Goal: Task Accomplishment & Management: Complete application form

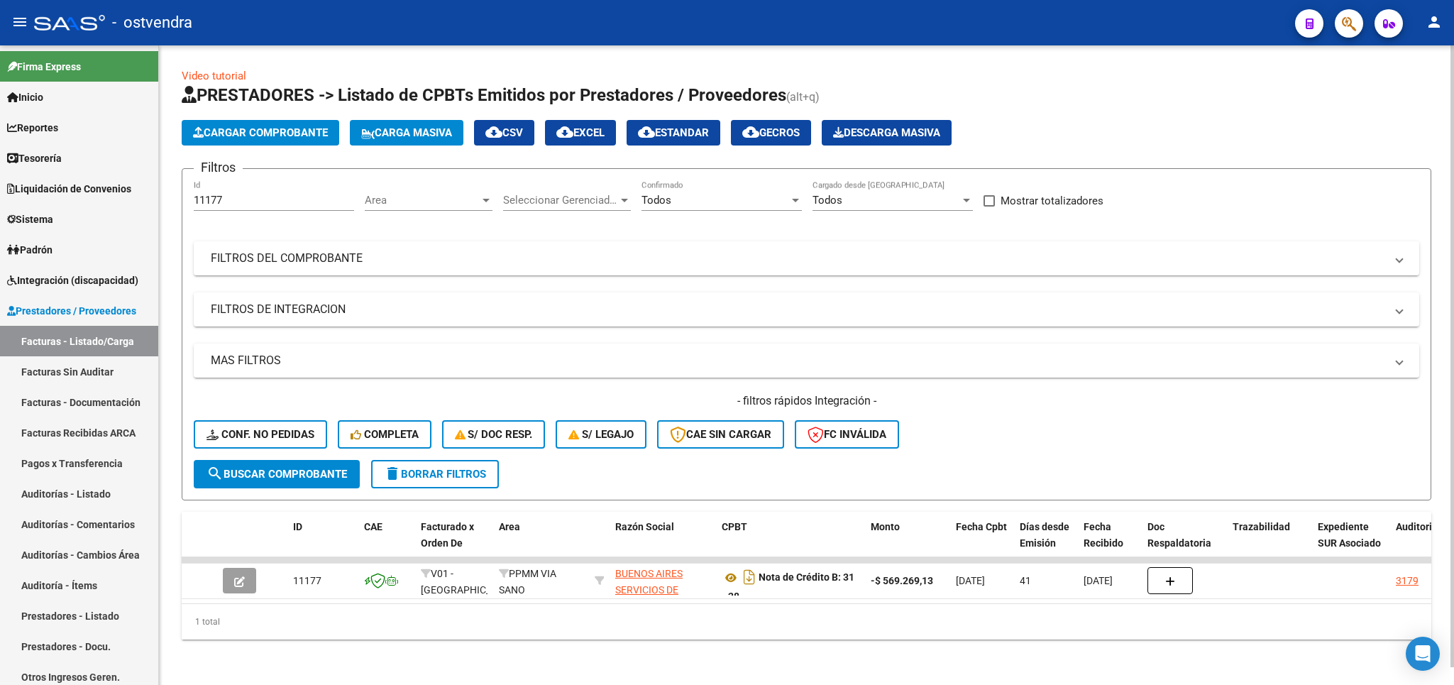
scroll to position [18, 0]
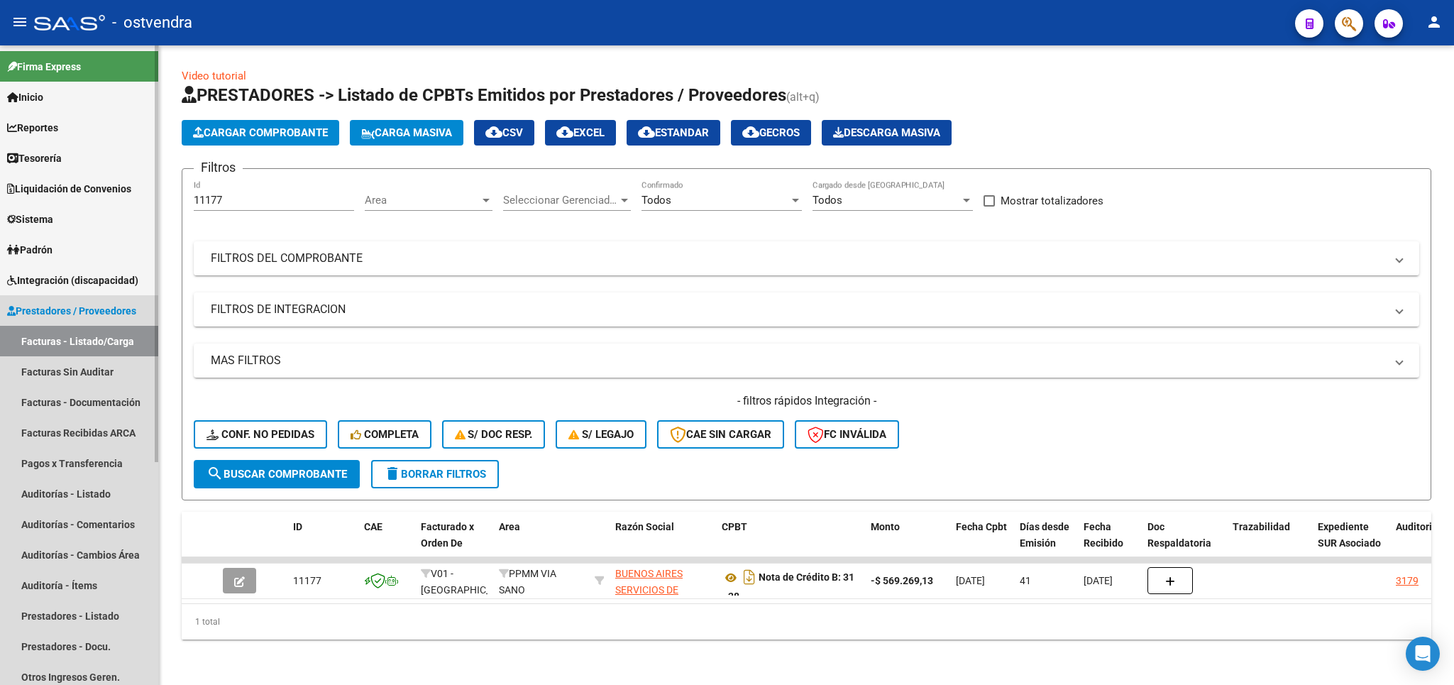
click at [46, 309] on span "Prestadores / Proveedores" at bounding box center [71, 311] width 129 height 16
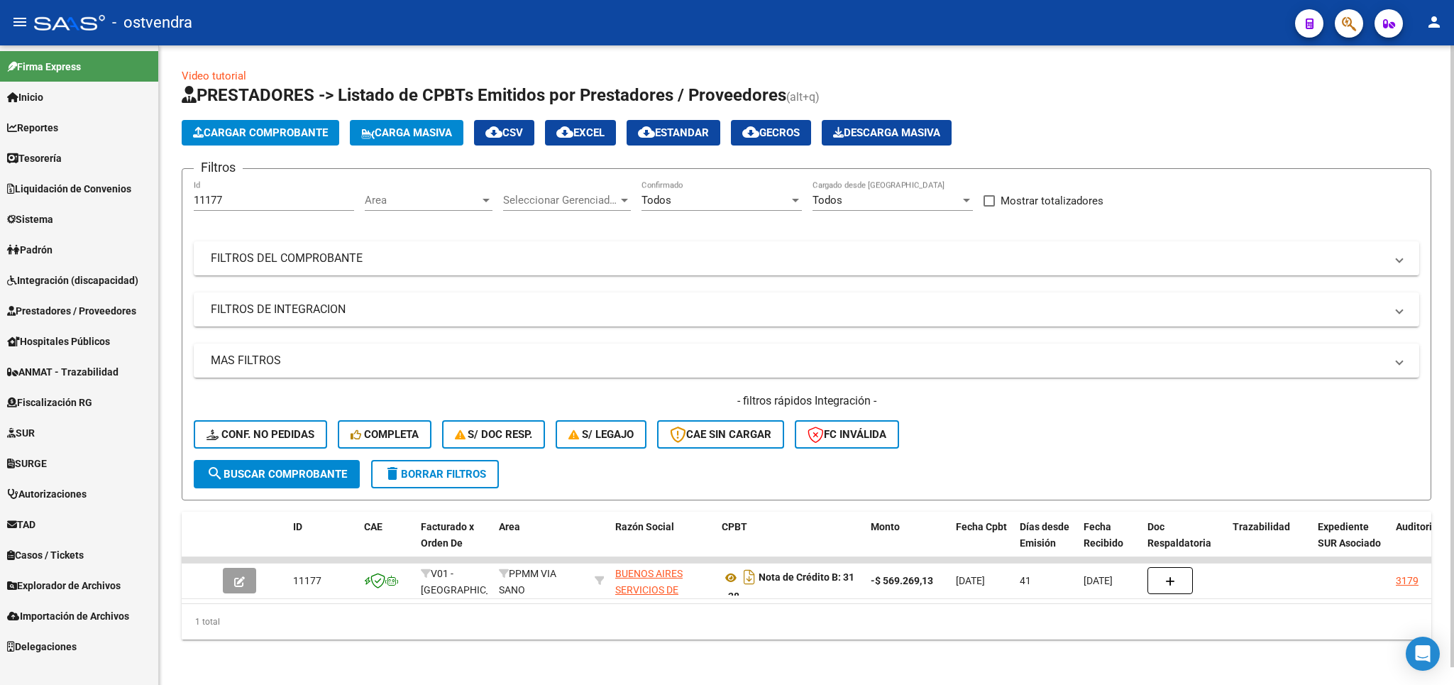
drag, startPoint x: 436, startPoint y: 455, endPoint x: 433, endPoint y: 447, distance: 8.8
click at [436, 467] on span "delete Borrar Filtros" at bounding box center [435, 473] width 102 height 13
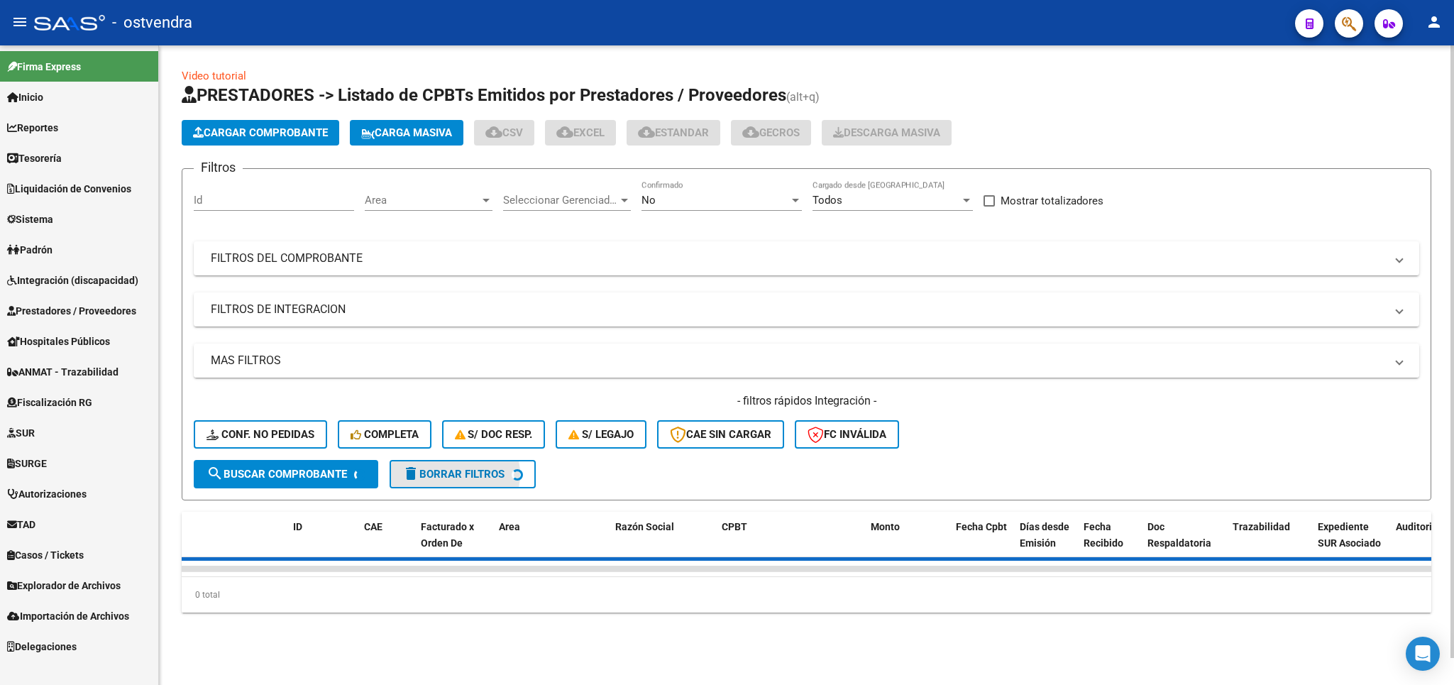
scroll to position [0, 0]
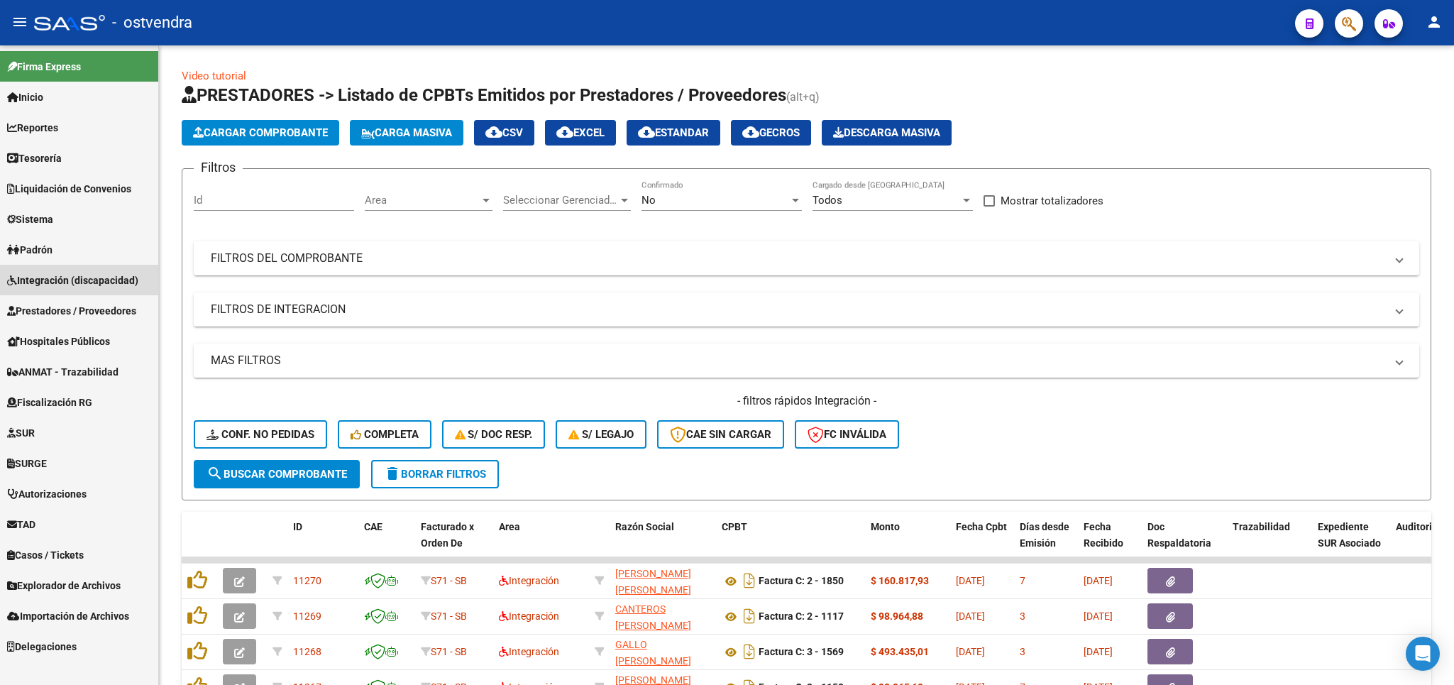
click at [104, 279] on span "Integración (discapacidad)" at bounding box center [72, 280] width 131 height 16
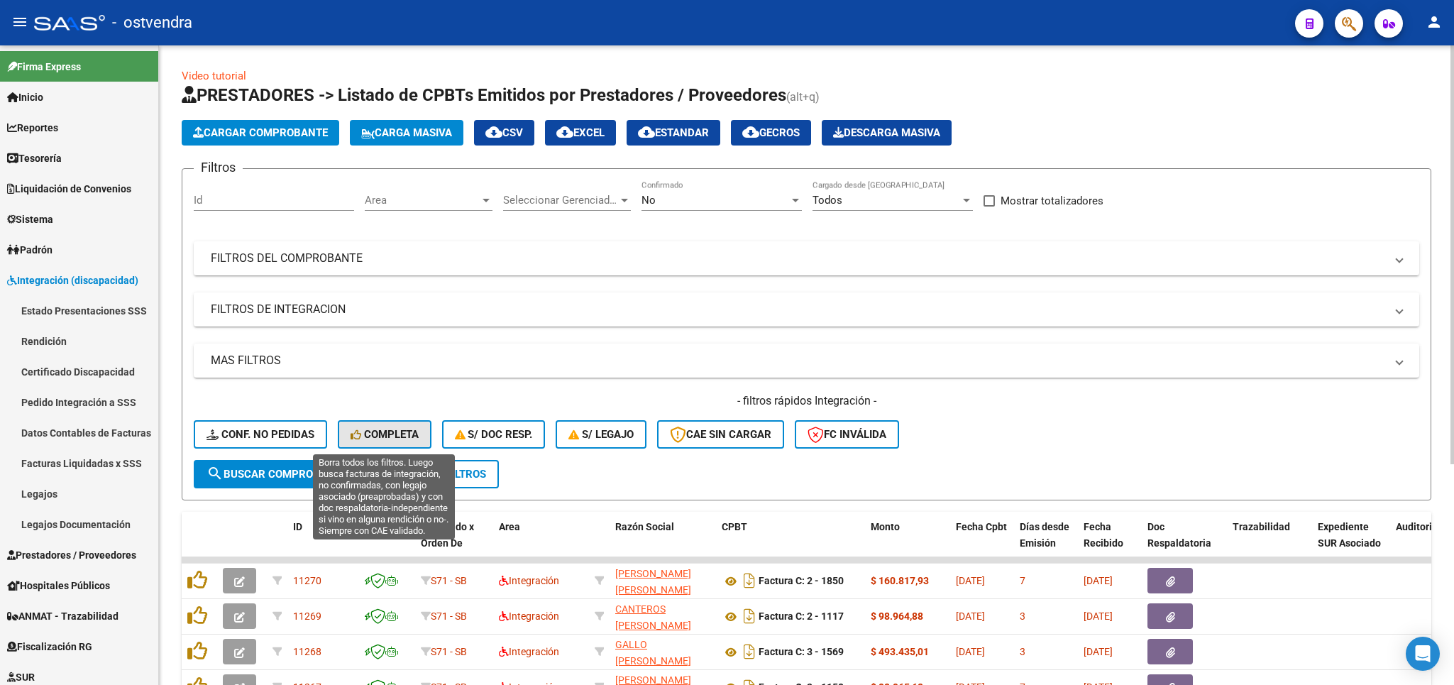
click at [372, 438] on span "Completa" at bounding box center [384, 434] width 68 height 13
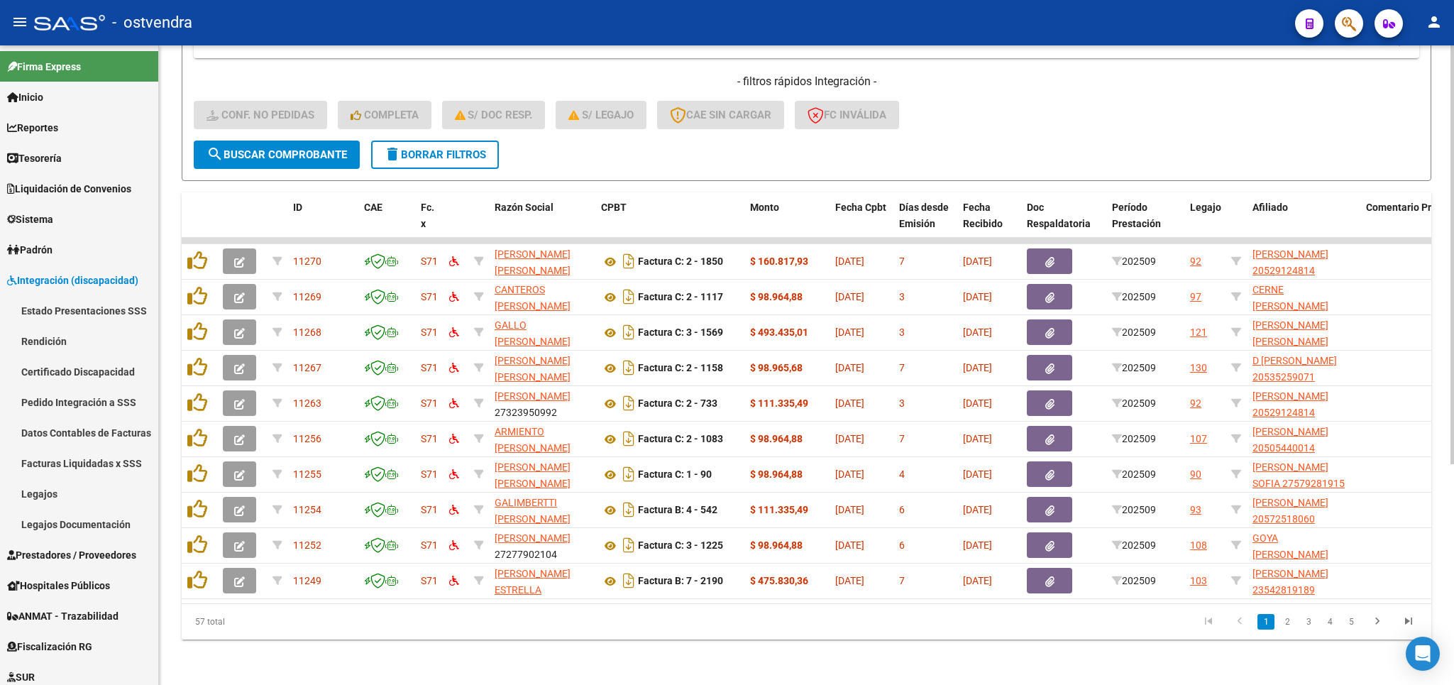
scroll to position [1, 0]
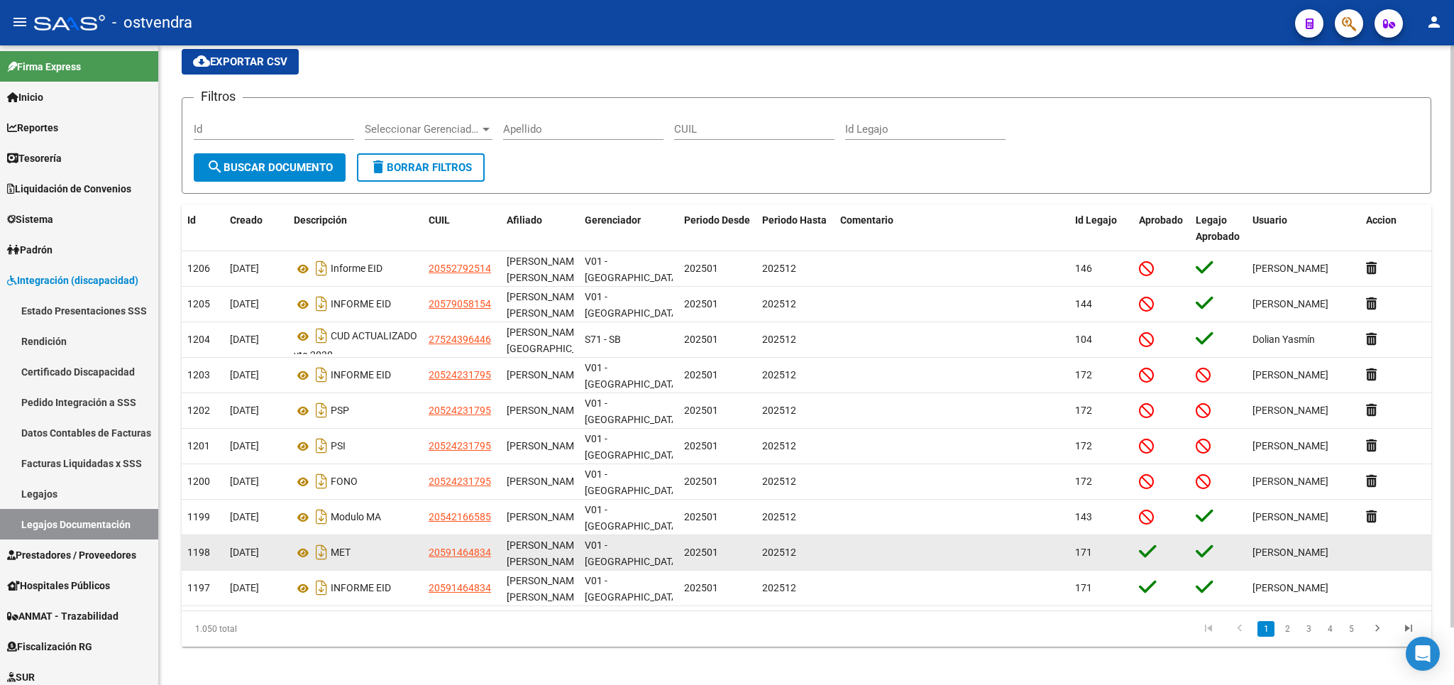
scroll to position [62, 0]
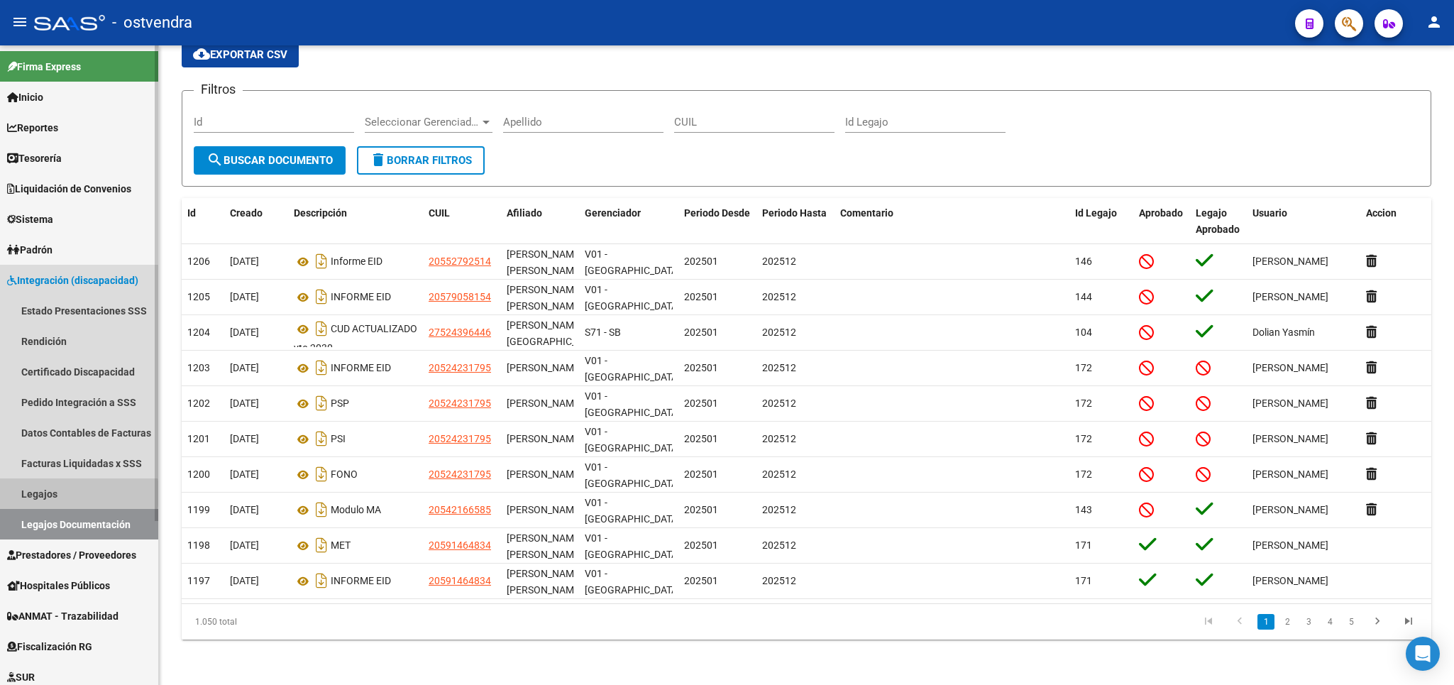
click at [50, 493] on link "Legajos" at bounding box center [79, 493] width 158 height 31
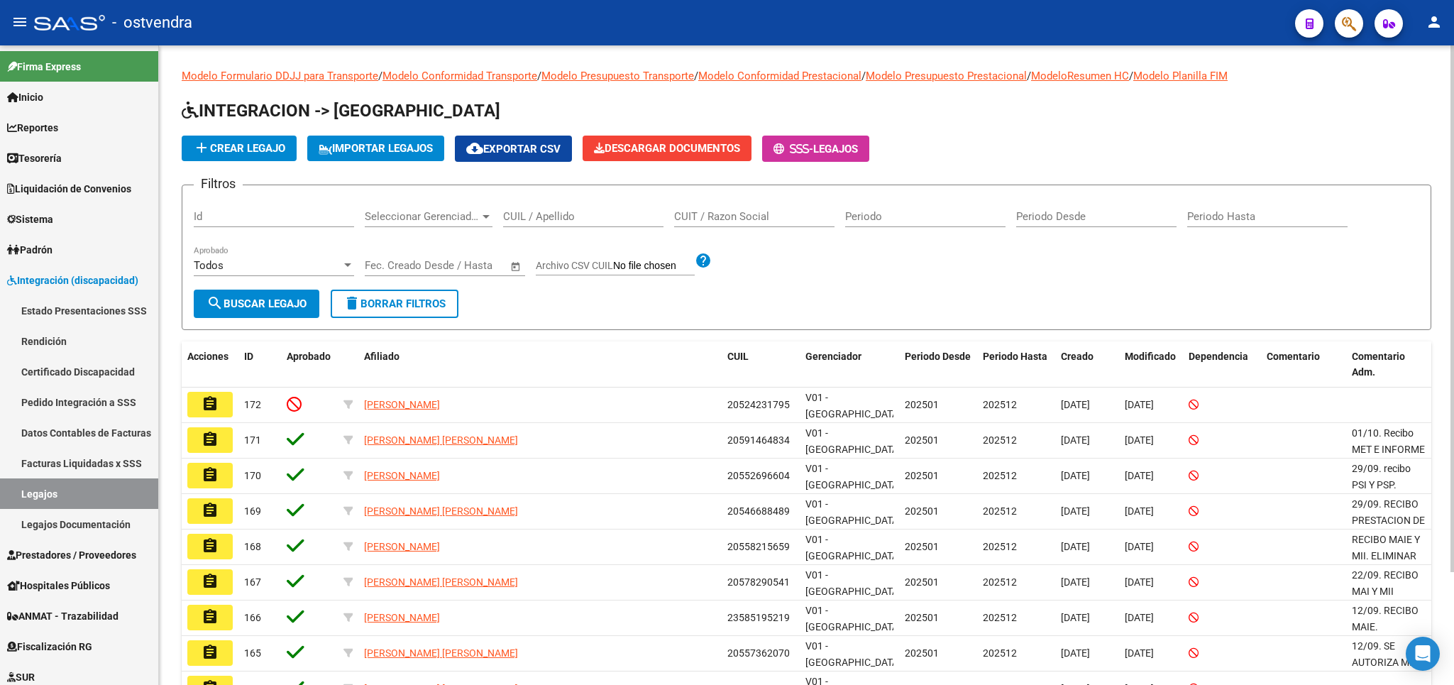
click at [545, 211] on input "CUIL / Apellido" at bounding box center [583, 216] width 160 height 13
type input "ruis"
click at [267, 298] on span "search Buscar Legajo" at bounding box center [256, 303] width 100 height 13
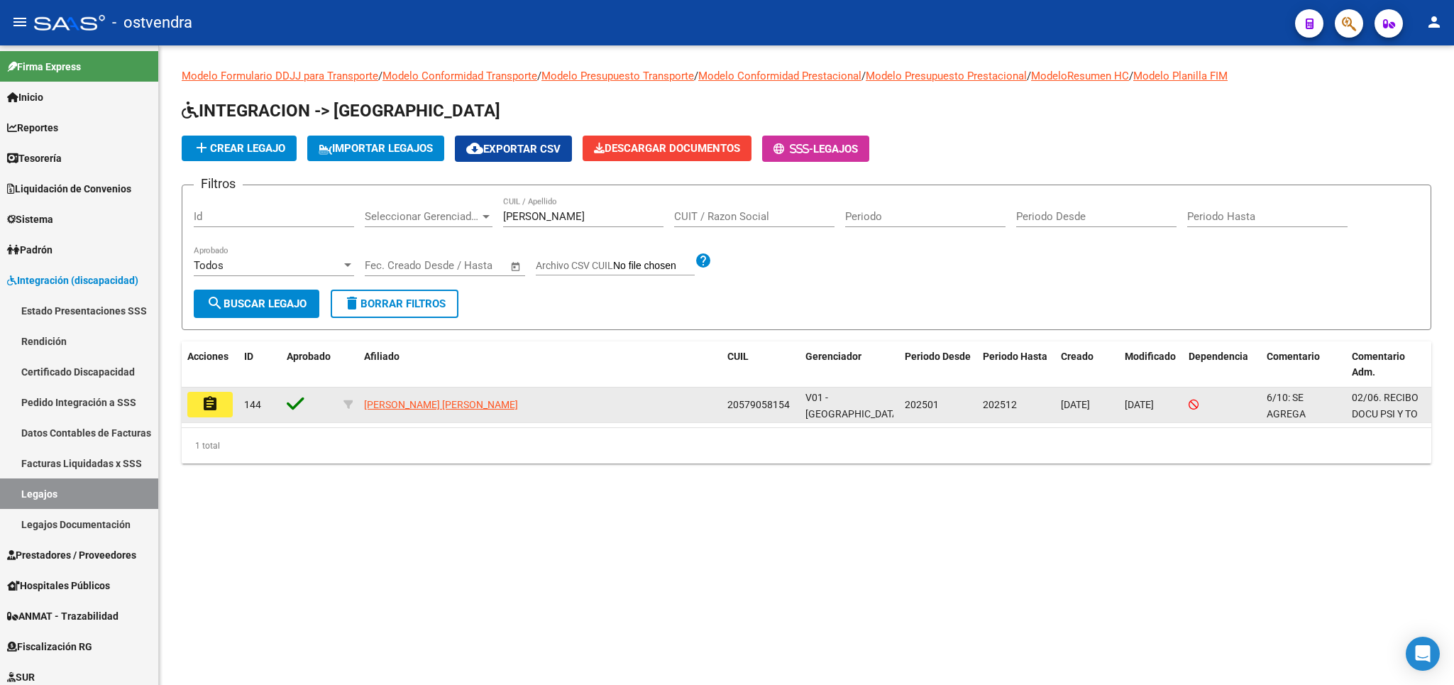
click at [217, 410] on mat-icon "assignment" at bounding box center [209, 403] width 17 height 17
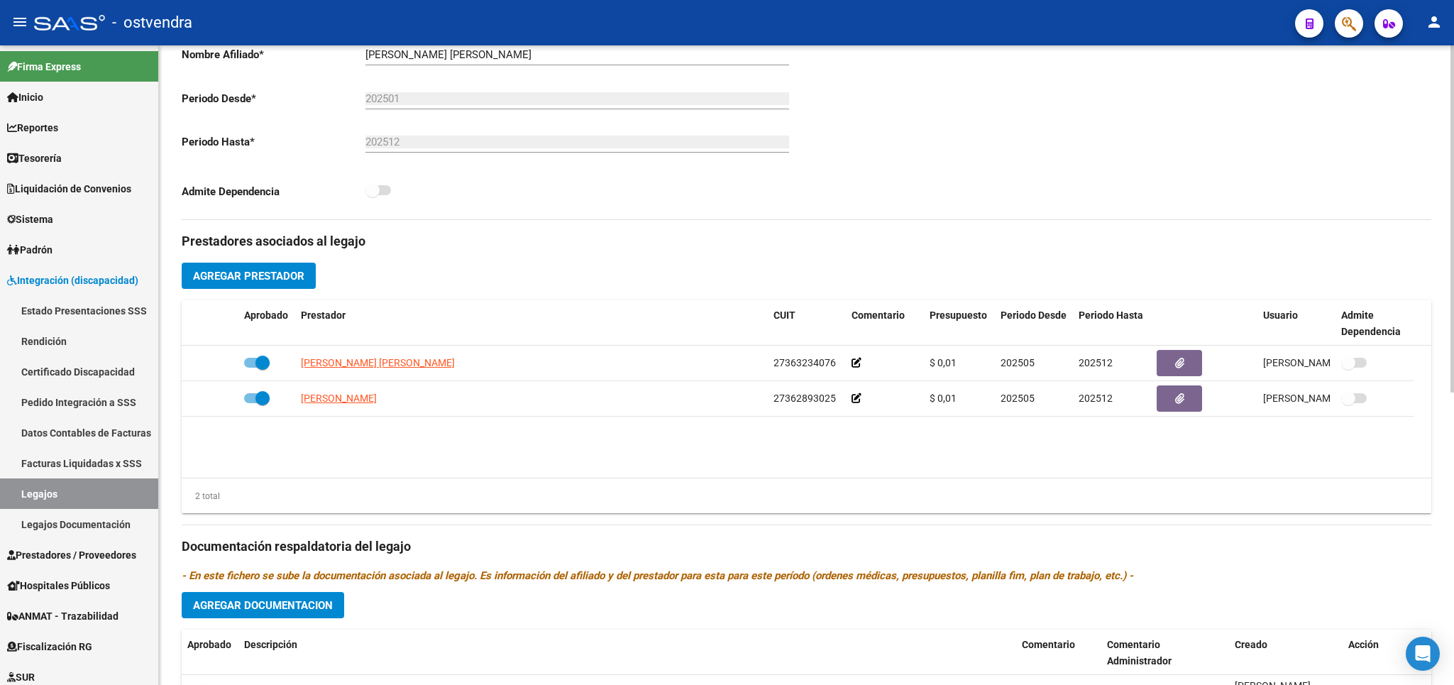
scroll to position [538, 0]
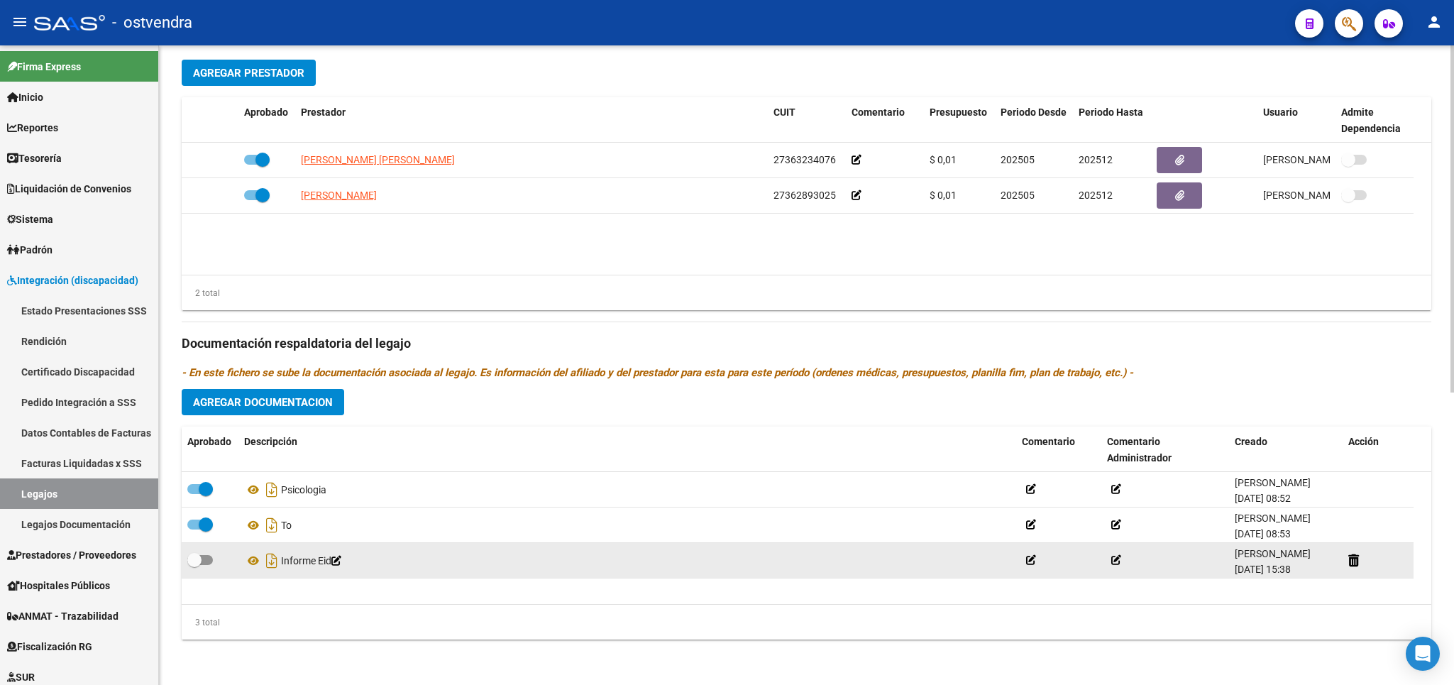
click at [187, 557] on datatable-body-cell at bounding box center [210, 560] width 57 height 35
click at [196, 561] on span at bounding box center [194, 560] width 14 height 14
click at [194, 565] on input "checkbox" at bounding box center [194, 565] width 1 height 1
checkbox input "true"
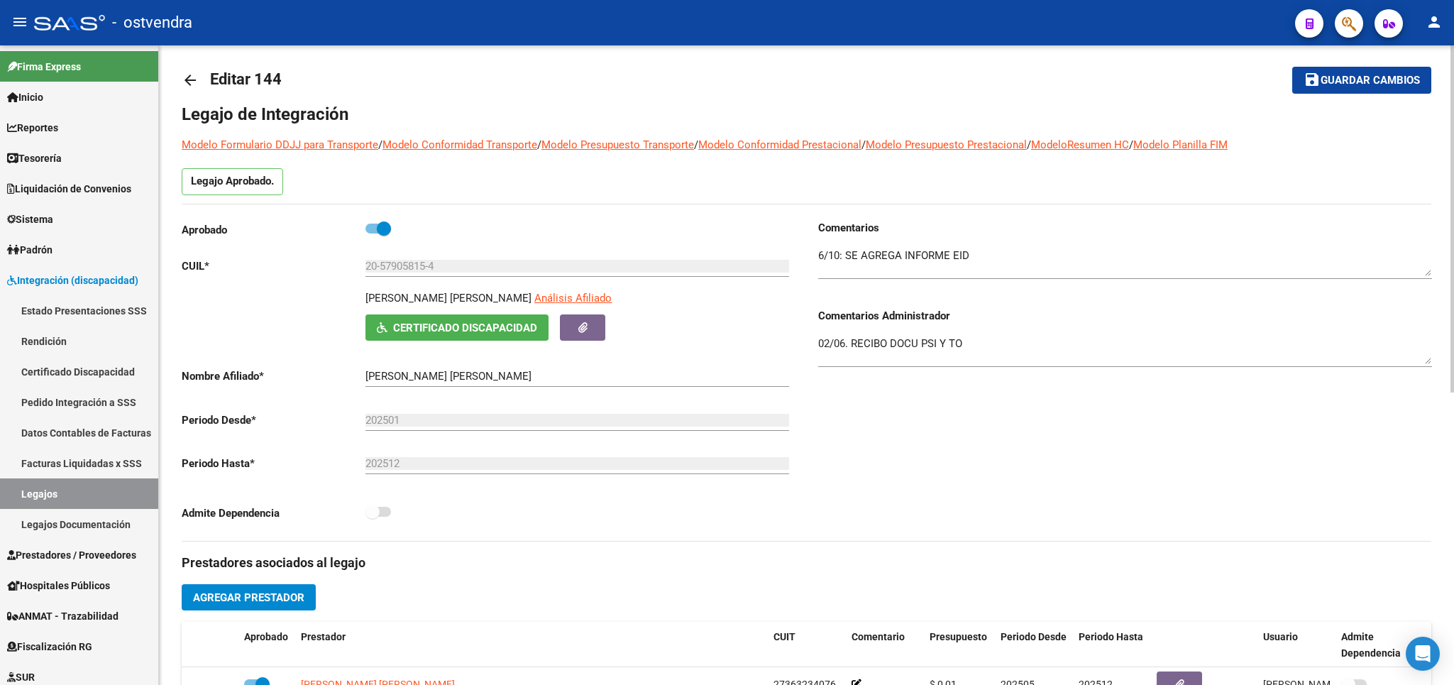
scroll to position [0, 0]
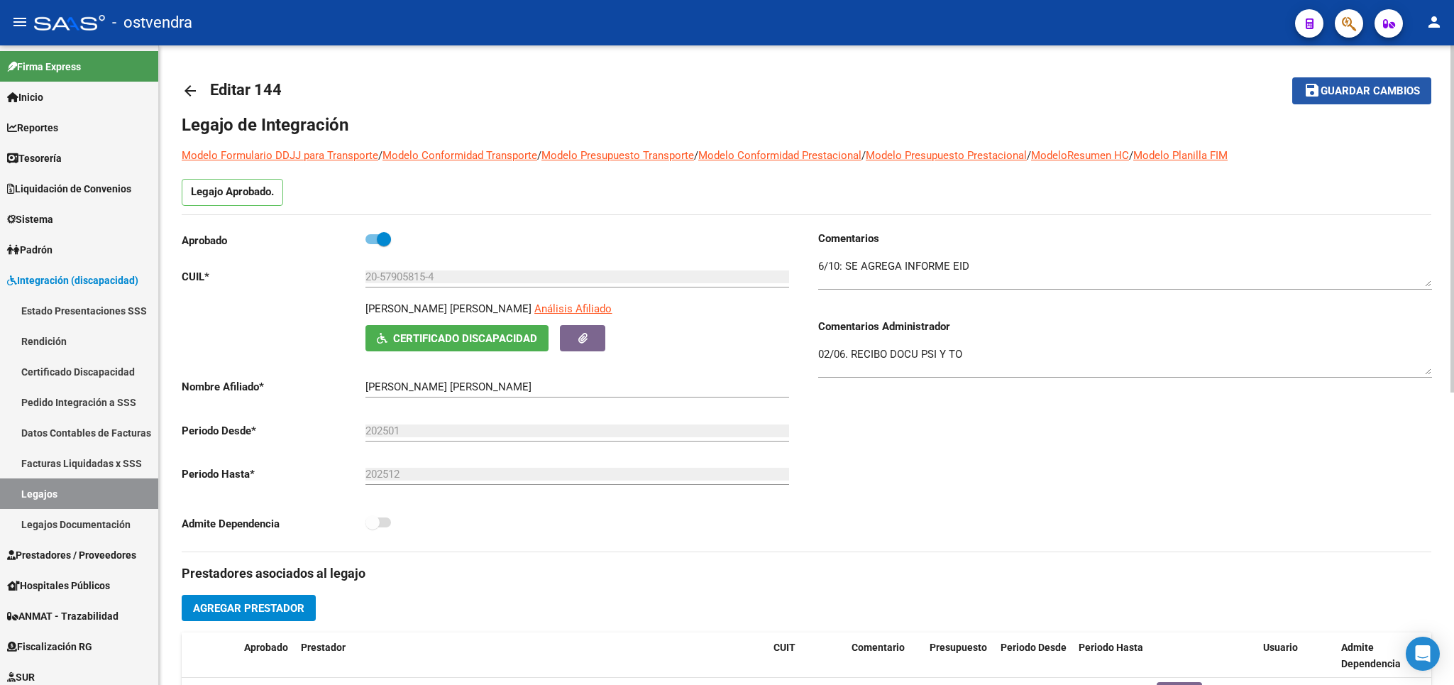
click at [1356, 89] on span "Guardar cambios" at bounding box center [1369, 91] width 99 height 13
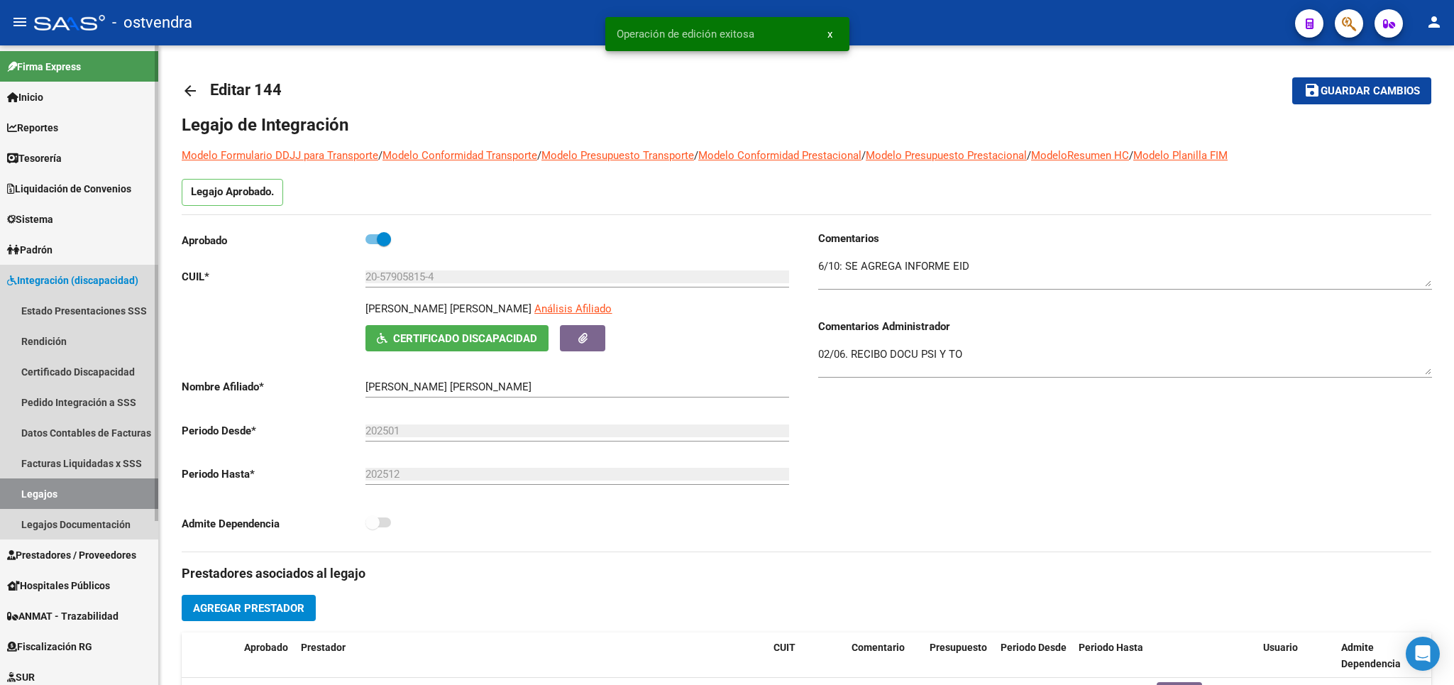
click at [48, 497] on link "Legajos" at bounding box center [79, 493] width 158 height 31
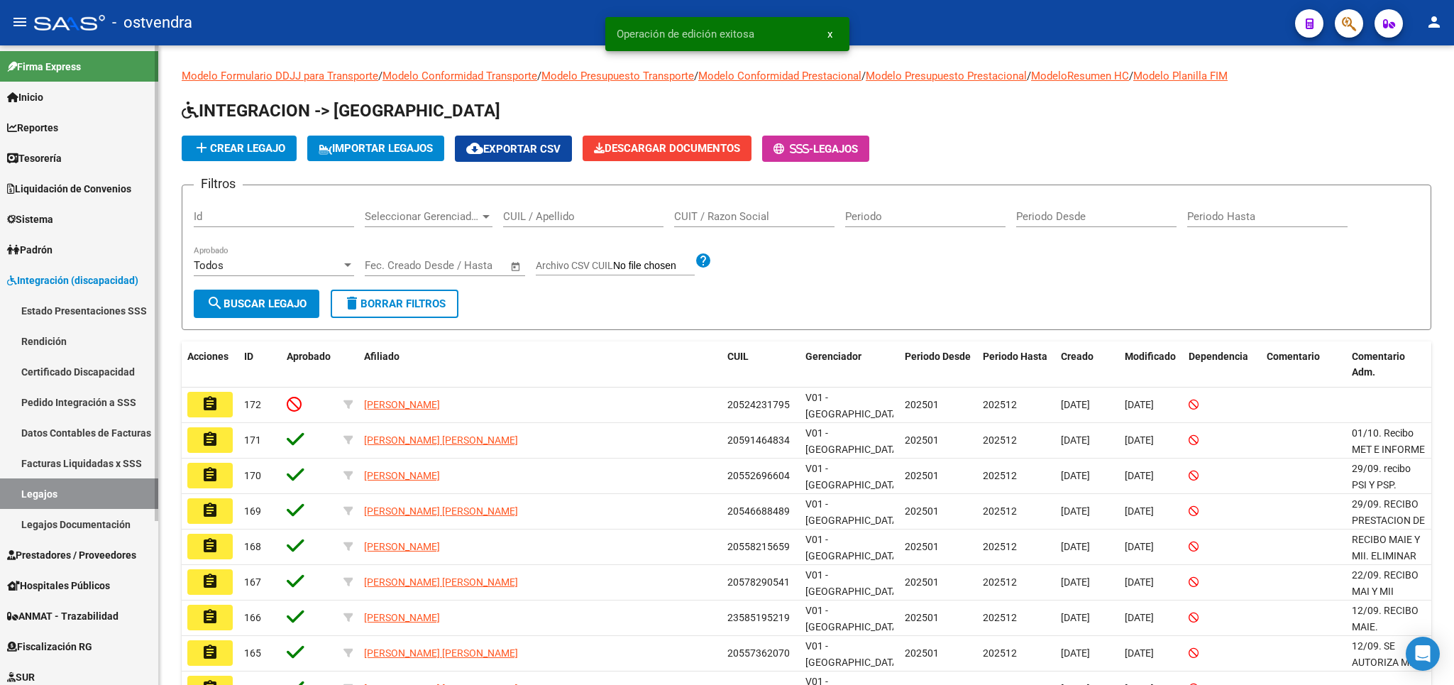
click at [64, 524] on link "Legajos Documentación" at bounding box center [79, 524] width 158 height 31
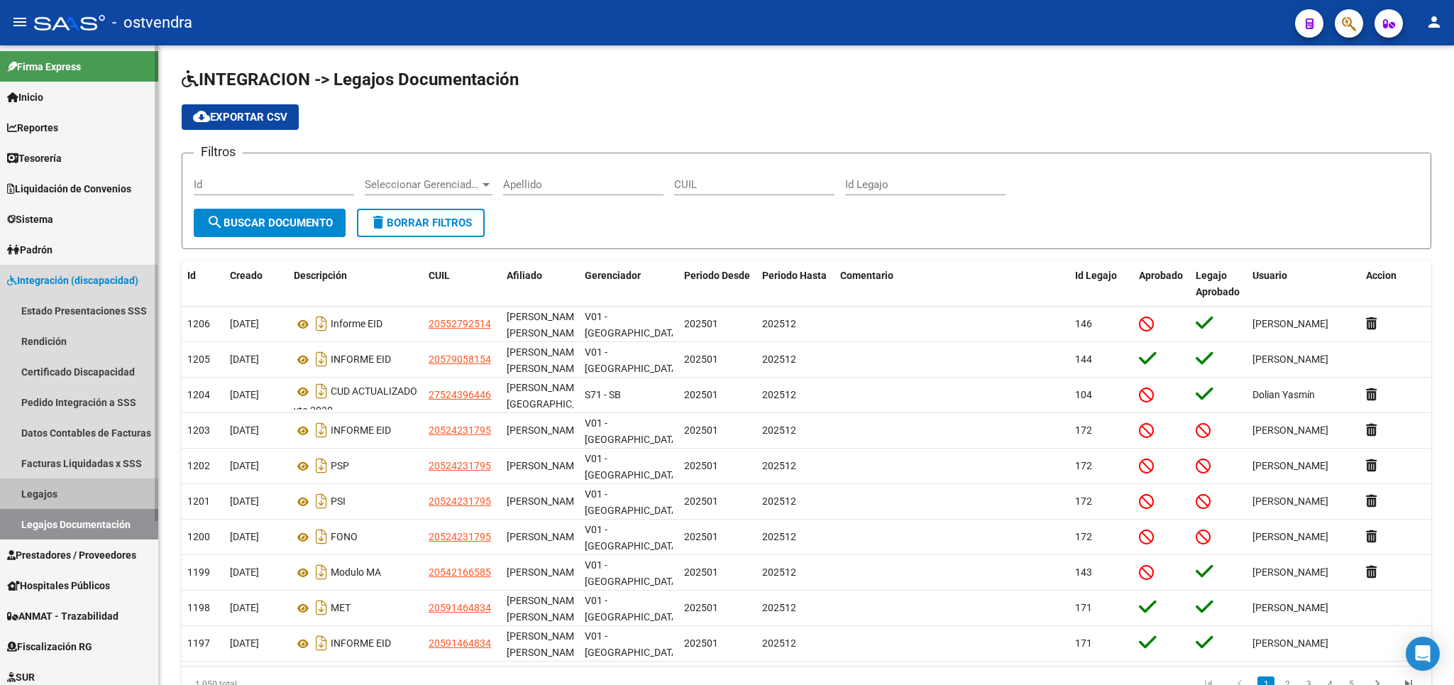
click at [42, 485] on link "Legajos" at bounding box center [79, 493] width 158 height 31
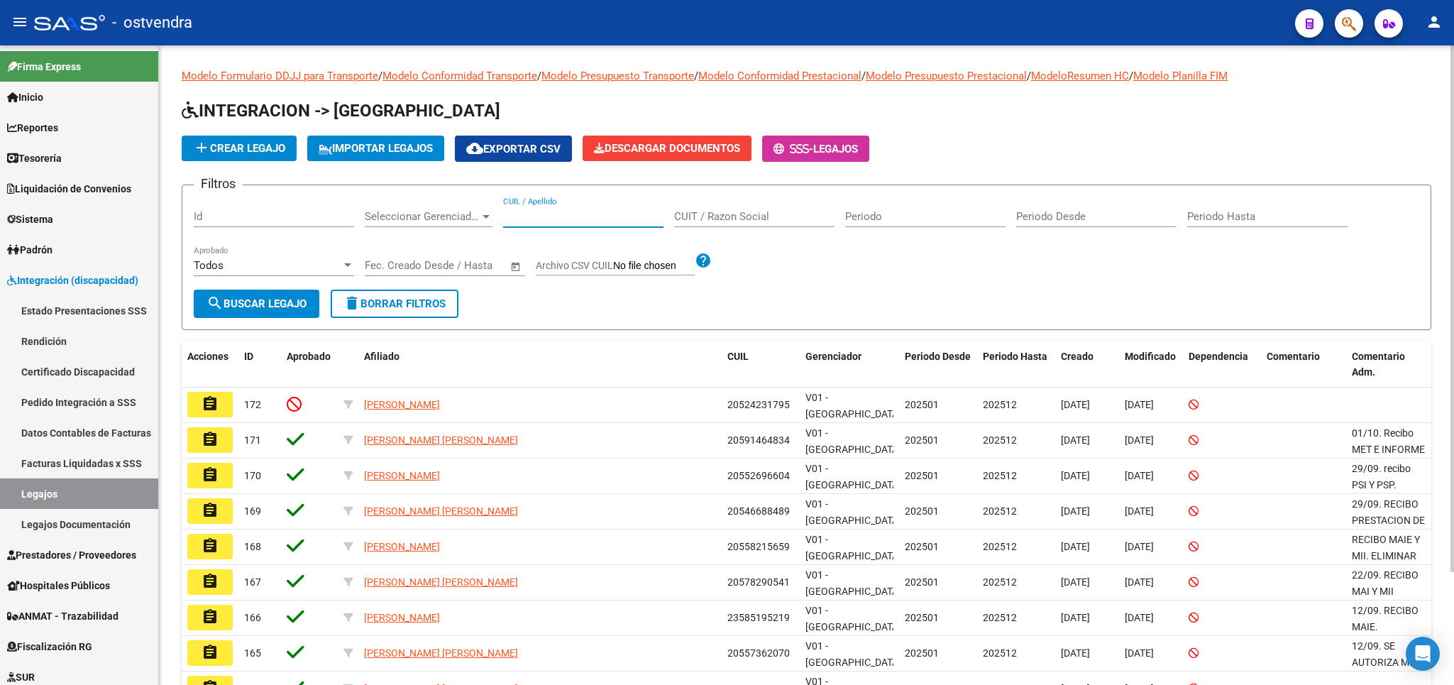
drag, startPoint x: 614, startPoint y: 223, endPoint x: 589, endPoint y: 193, distance: 39.8
click at [612, 223] on input "CUIL / Apellido" at bounding box center [583, 216] width 160 height 13
type input "r"
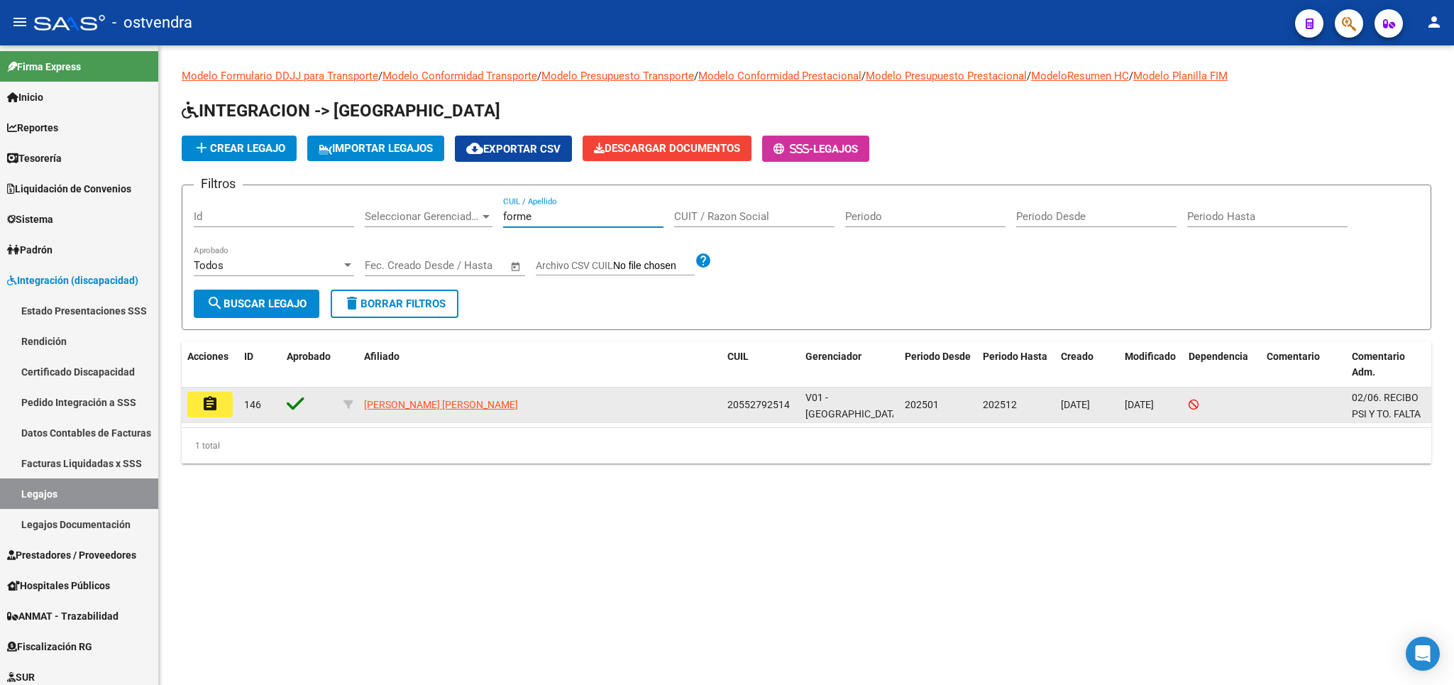
type input "forme"
click at [213, 411] on mat-icon "assignment" at bounding box center [209, 403] width 17 height 17
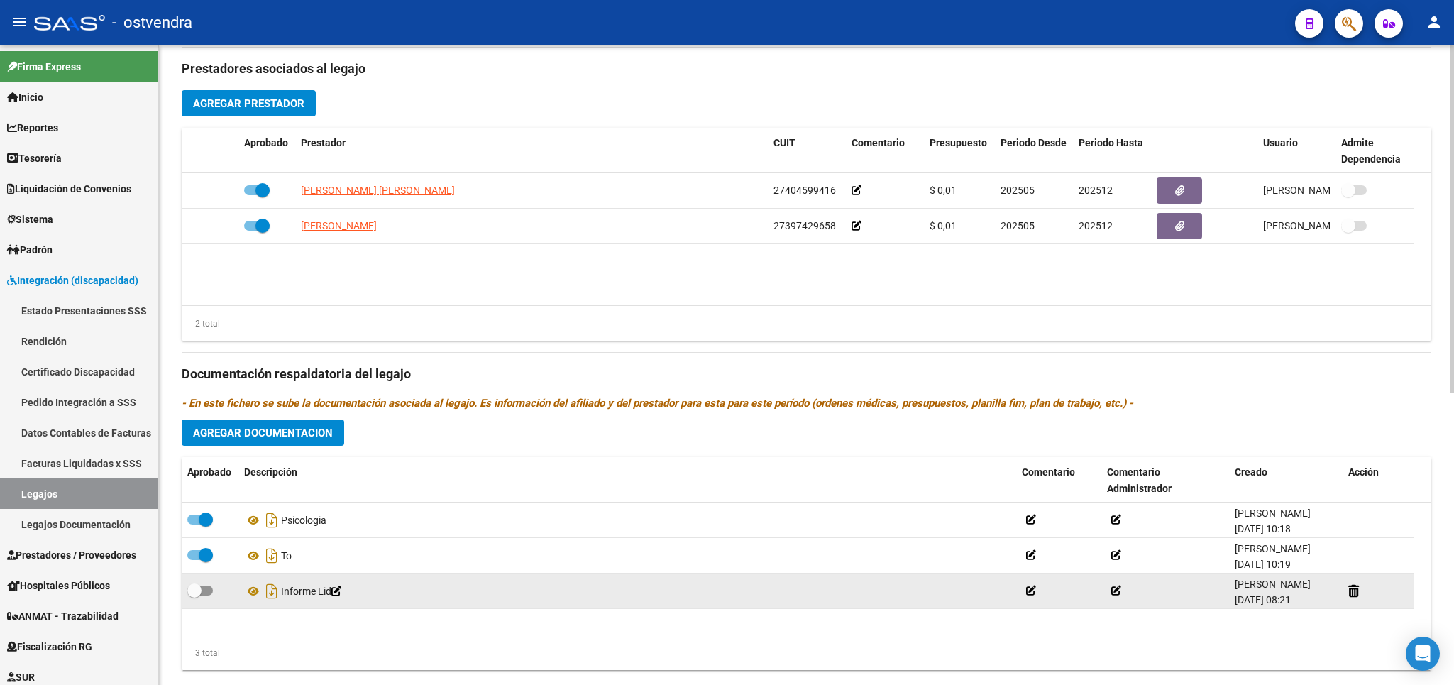
scroll to position [538, 0]
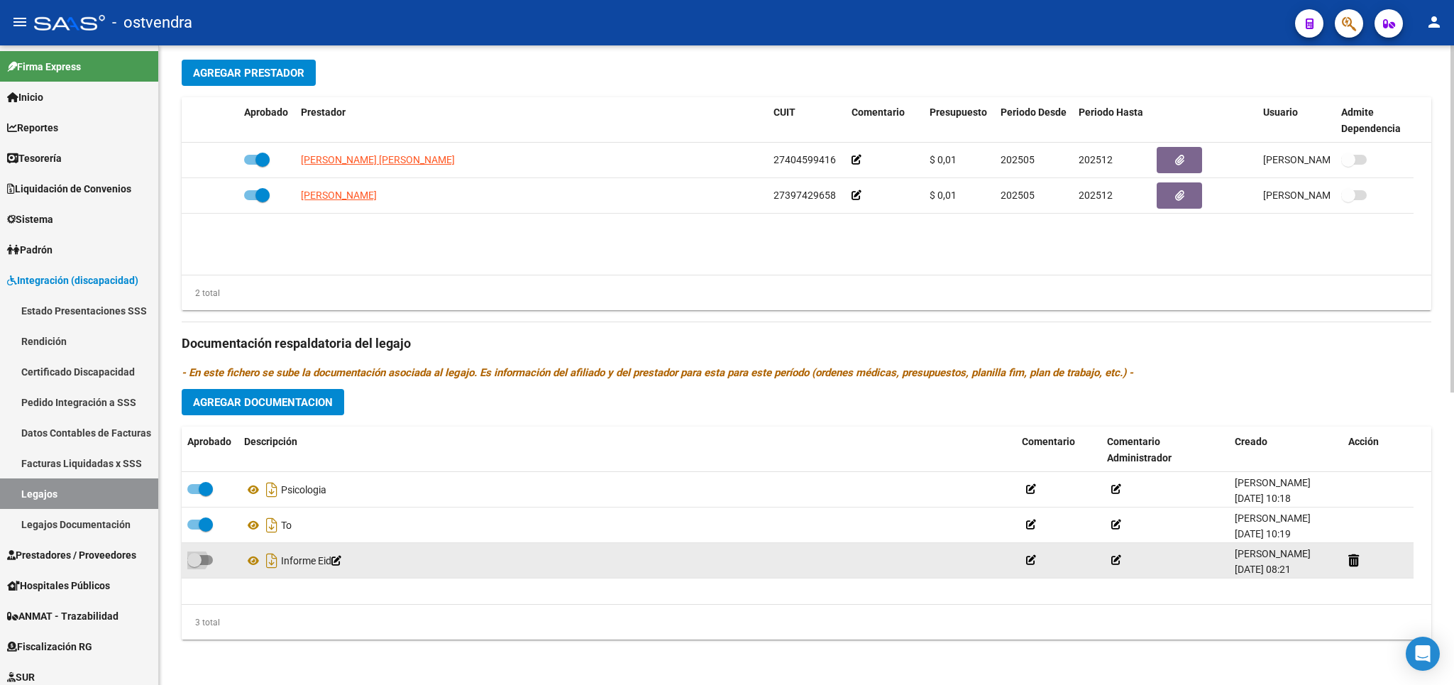
drag, startPoint x: 194, startPoint y: 564, endPoint x: 374, endPoint y: 568, distance: 180.2
click at [195, 566] on span at bounding box center [194, 560] width 14 height 14
click at [194, 565] on input "checkbox" at bounding box center [194, 565] width 1 height 1
checkbox input "true"
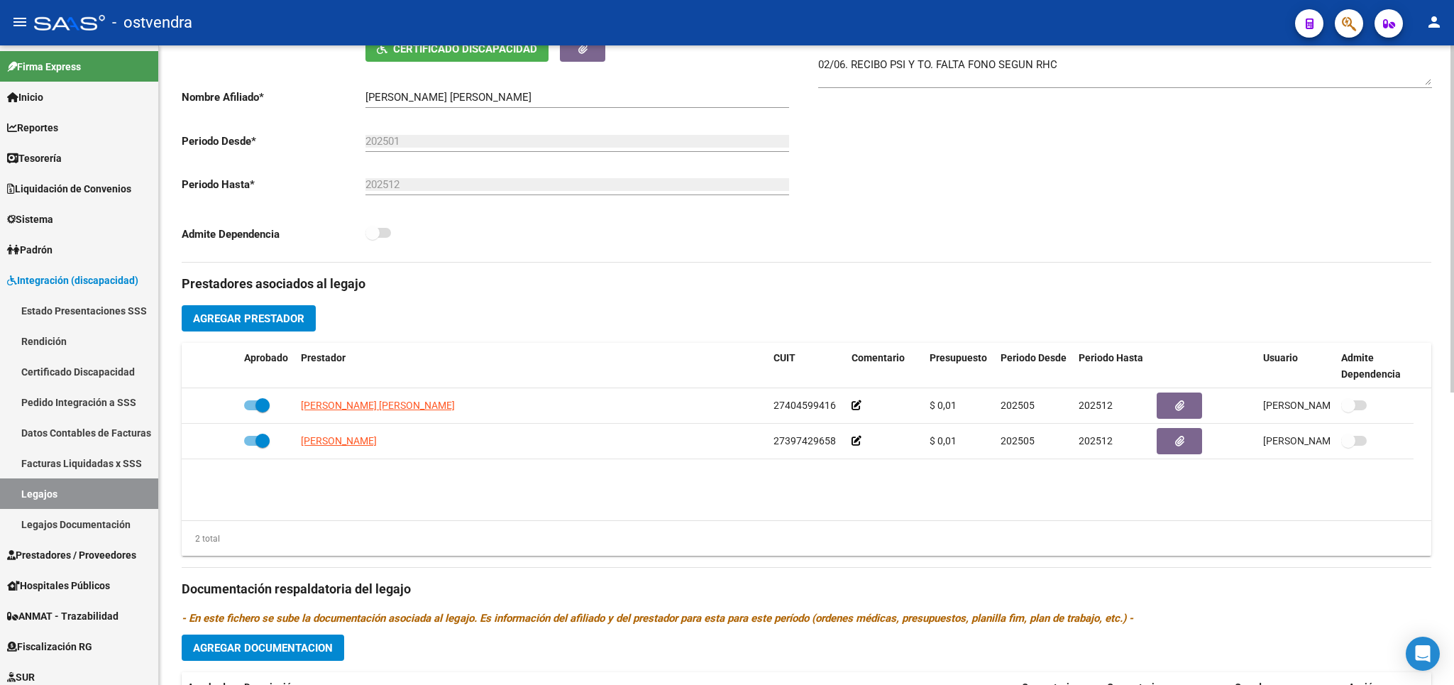
scroll to position [40, 0]
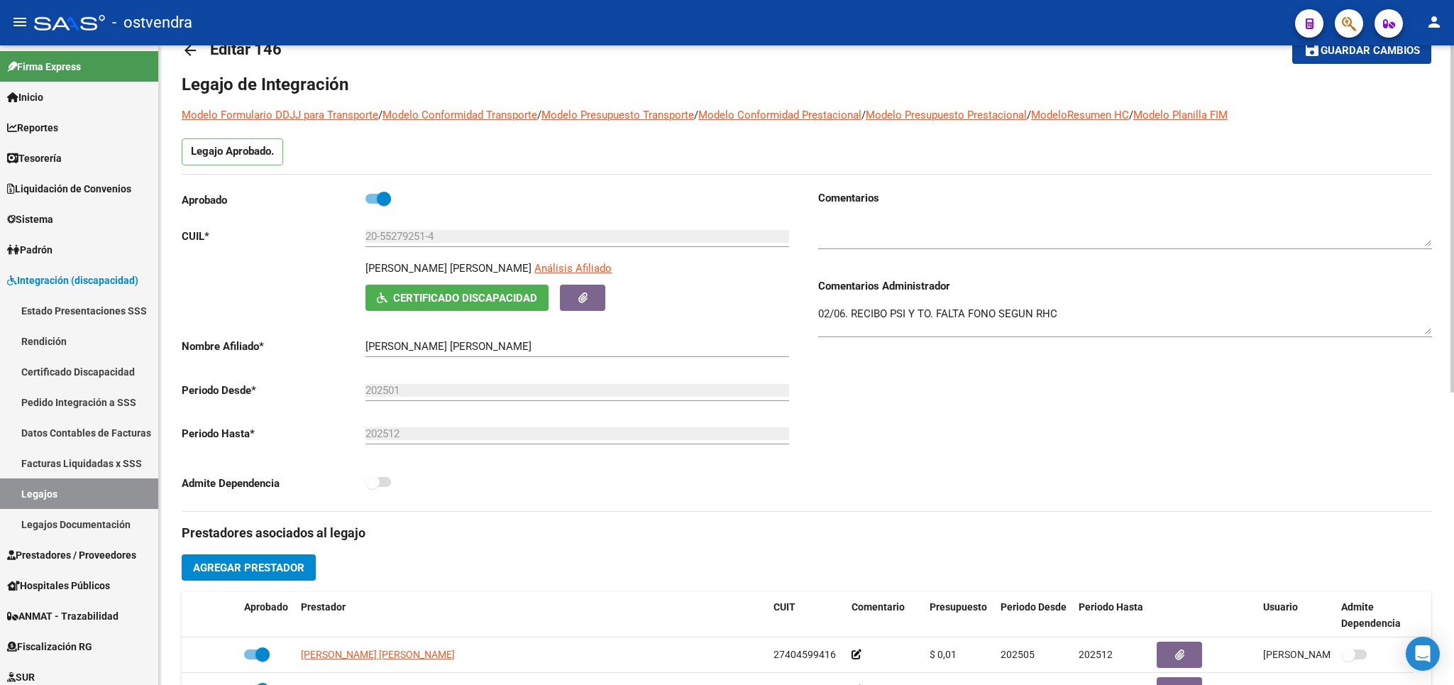
click at [1358, 59] on button "save Guardar cambios" at bounding box center [1361, 50] width 139 height 26
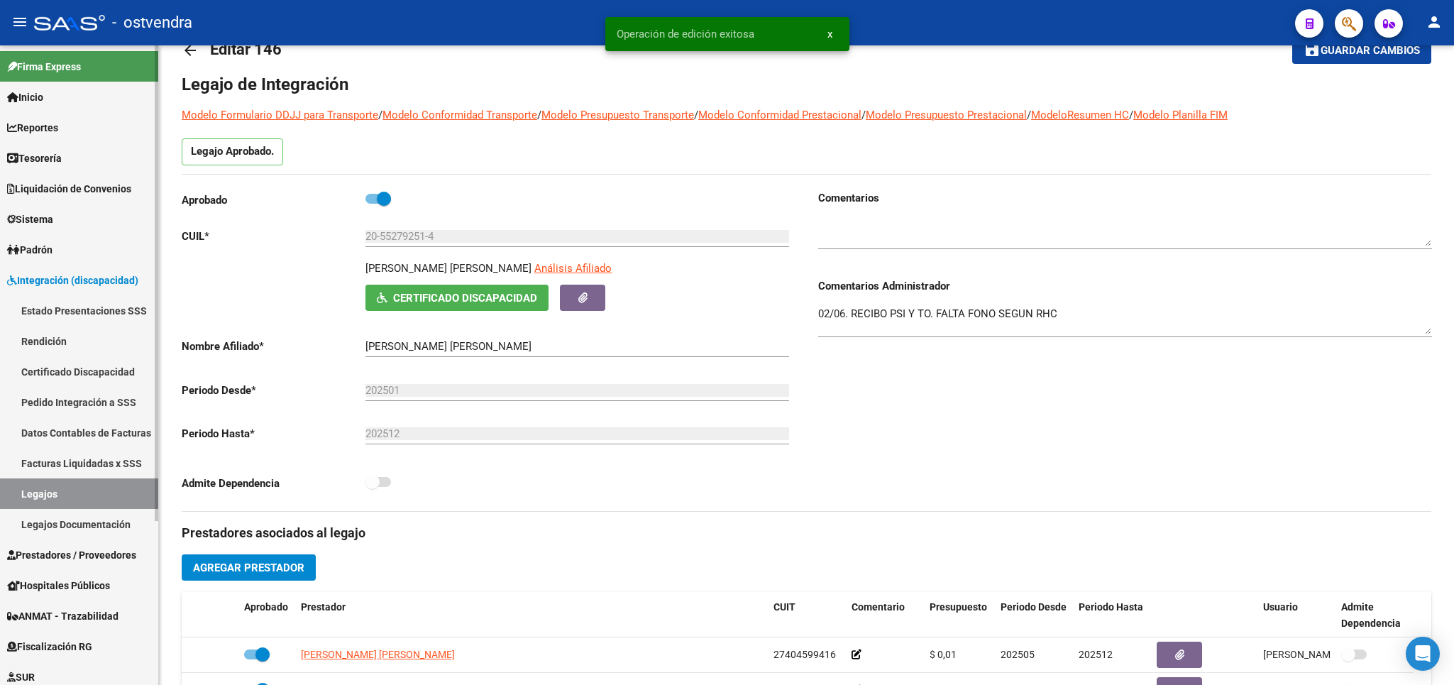
click at [59, 496] on link "Legajos" at bounding box center [79, 493] width 158 height 31
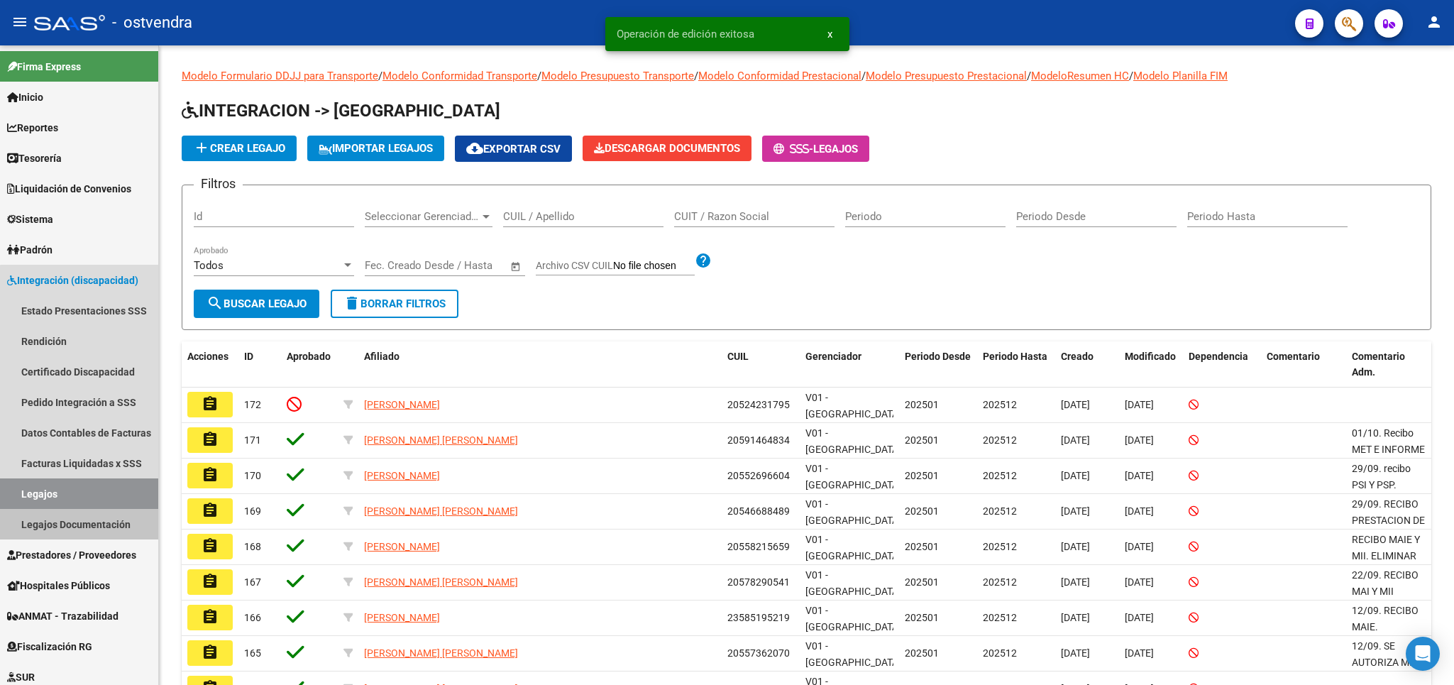
drag, startPoint x: 82, startPoint y: 519, endPoint x: 721, endPoint y: 546, distance: 639.8
click at [82, 517] on link "Legajos Documentación" at bounding box center [79, 524] width 158 height 31
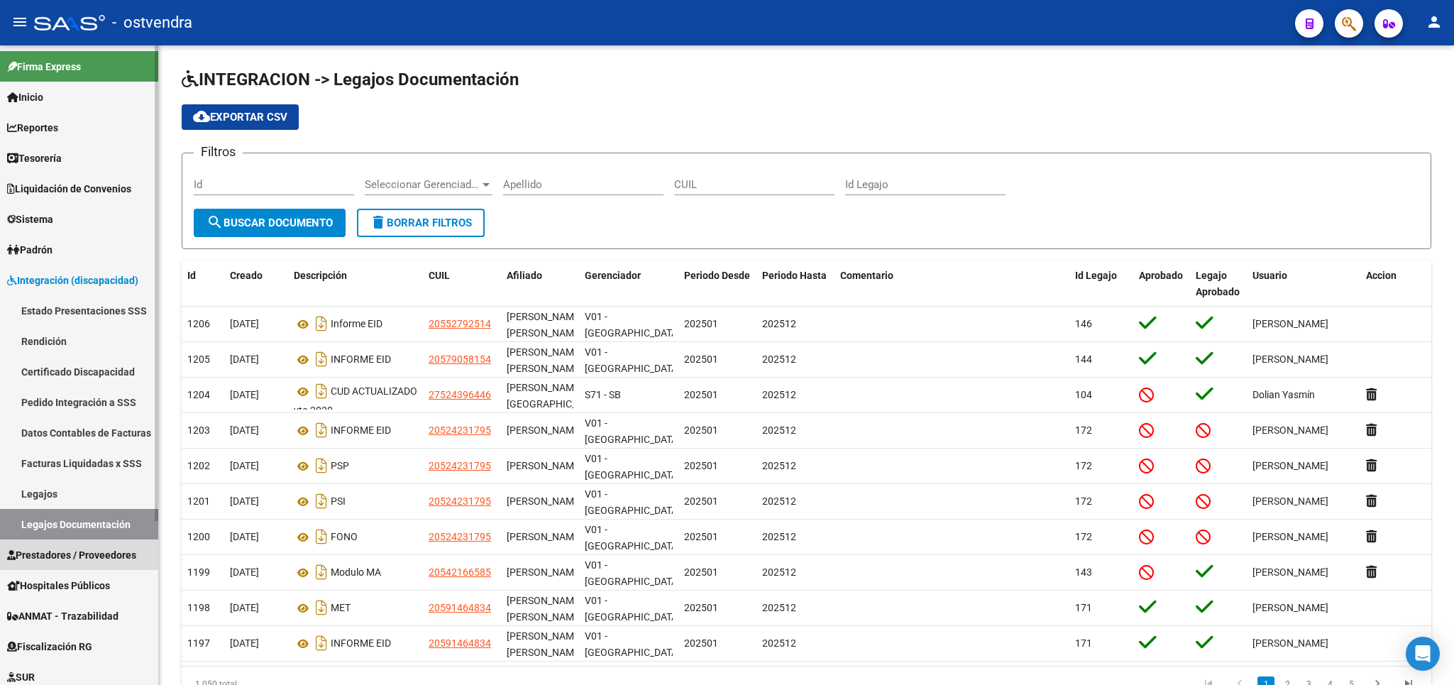
click at [63, 553] on span "Prestadores / Proveedores" at bounding box center [71, 555] width 129 height 16
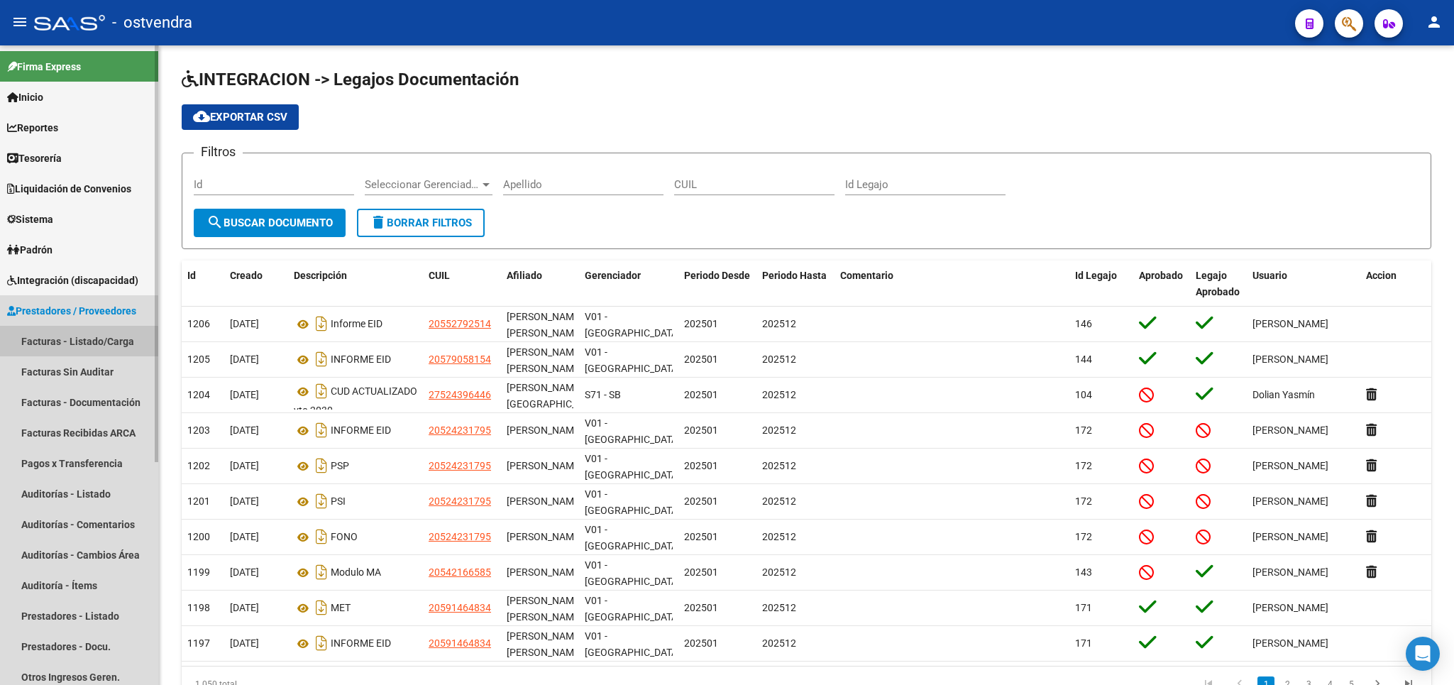
click at [68, 343] on link "Facturas - Listado/Carga" at bounding box center [79, 341] width 158 height 31
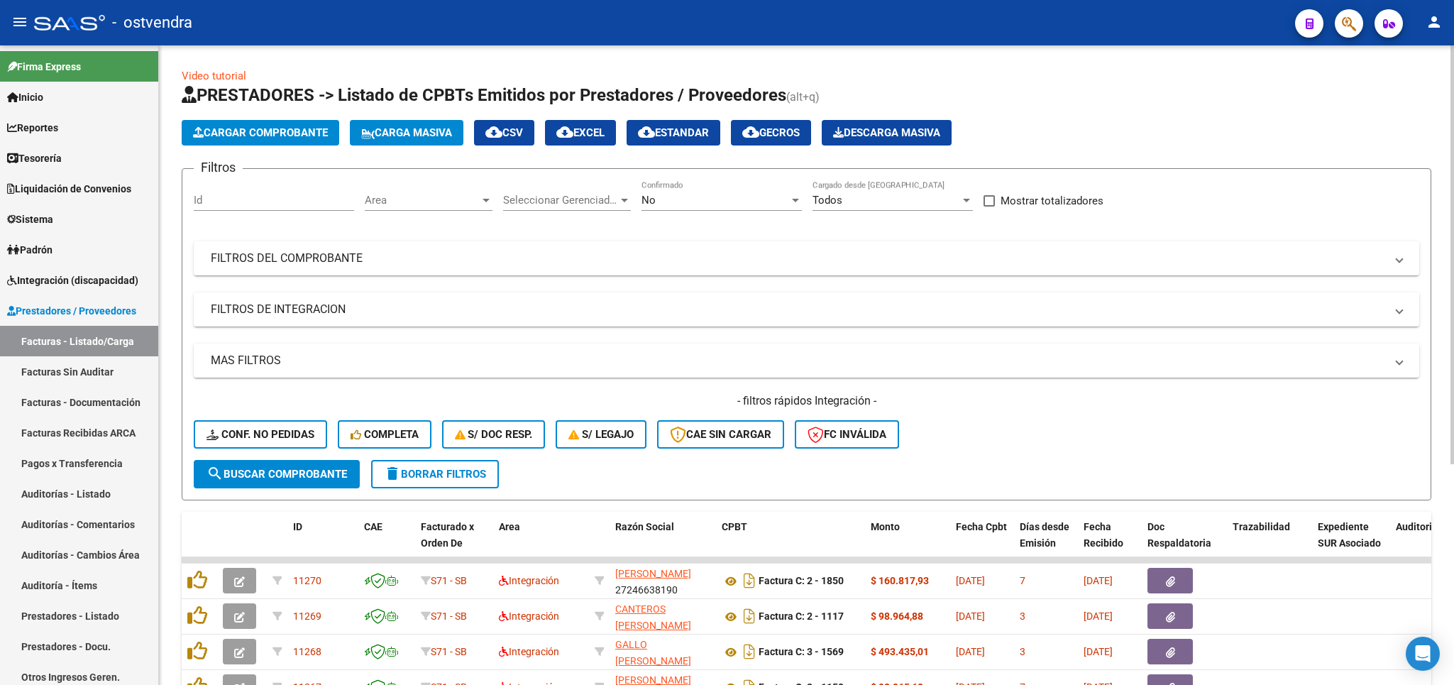
click at [453, 476] on span "delete Borrar Filtros" at bounding box center [435, 473] width 102 height 13
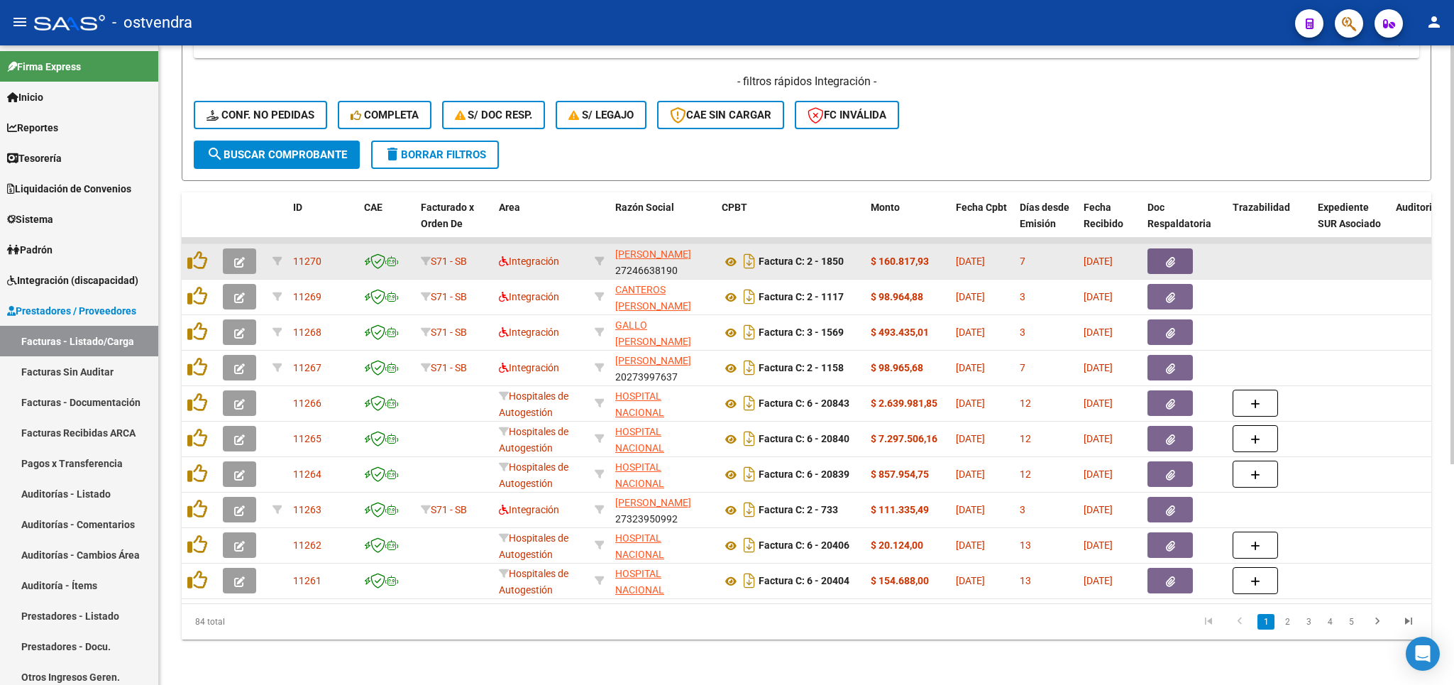
scroll to position [332, 0]
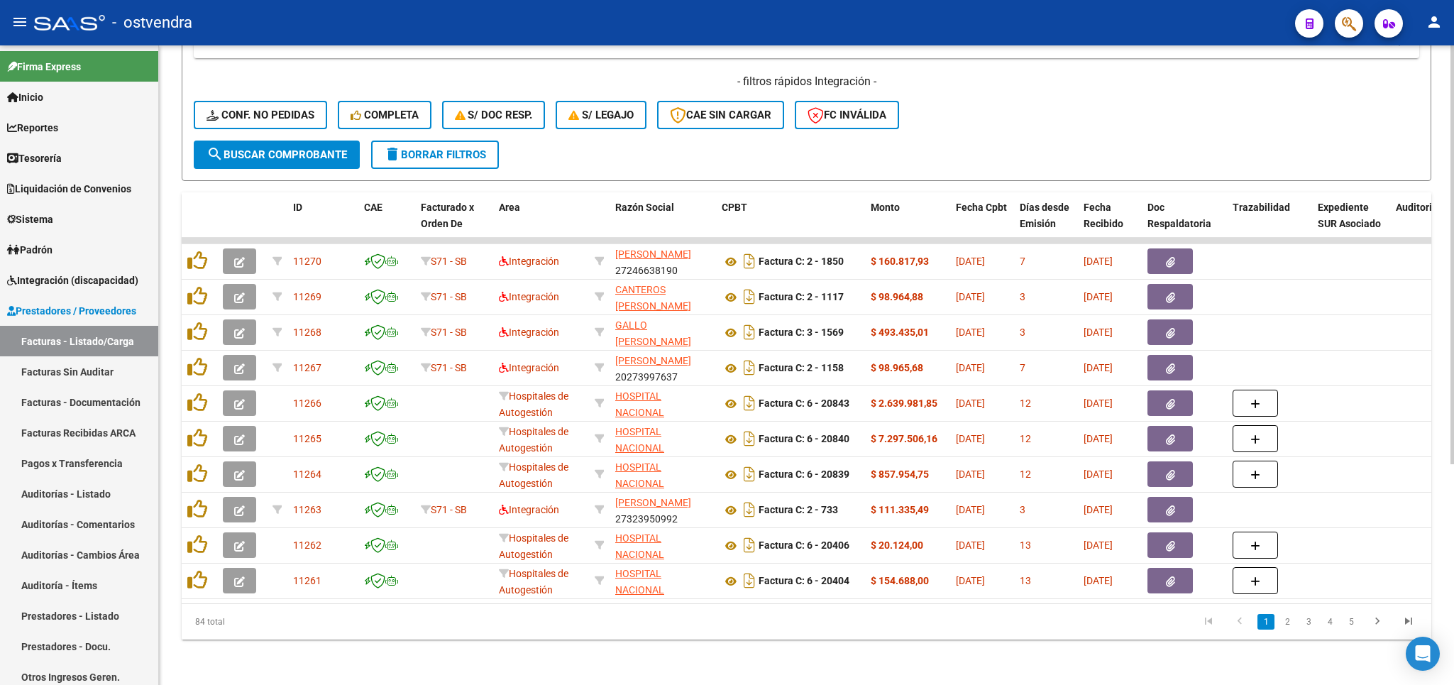
click at [415, 148] on span "delete Borrar Filtros" at bounding box center [435, 154] width 102 height 13
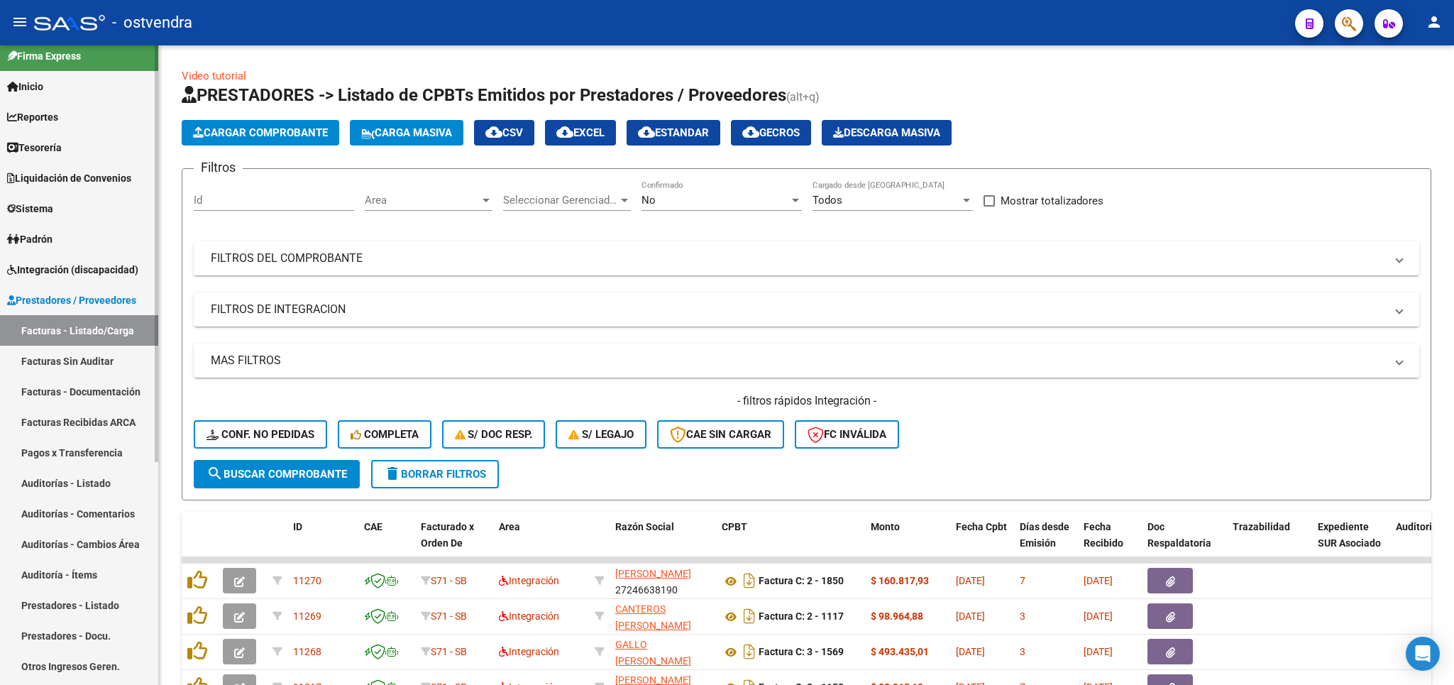
scroll to position [0, 0]
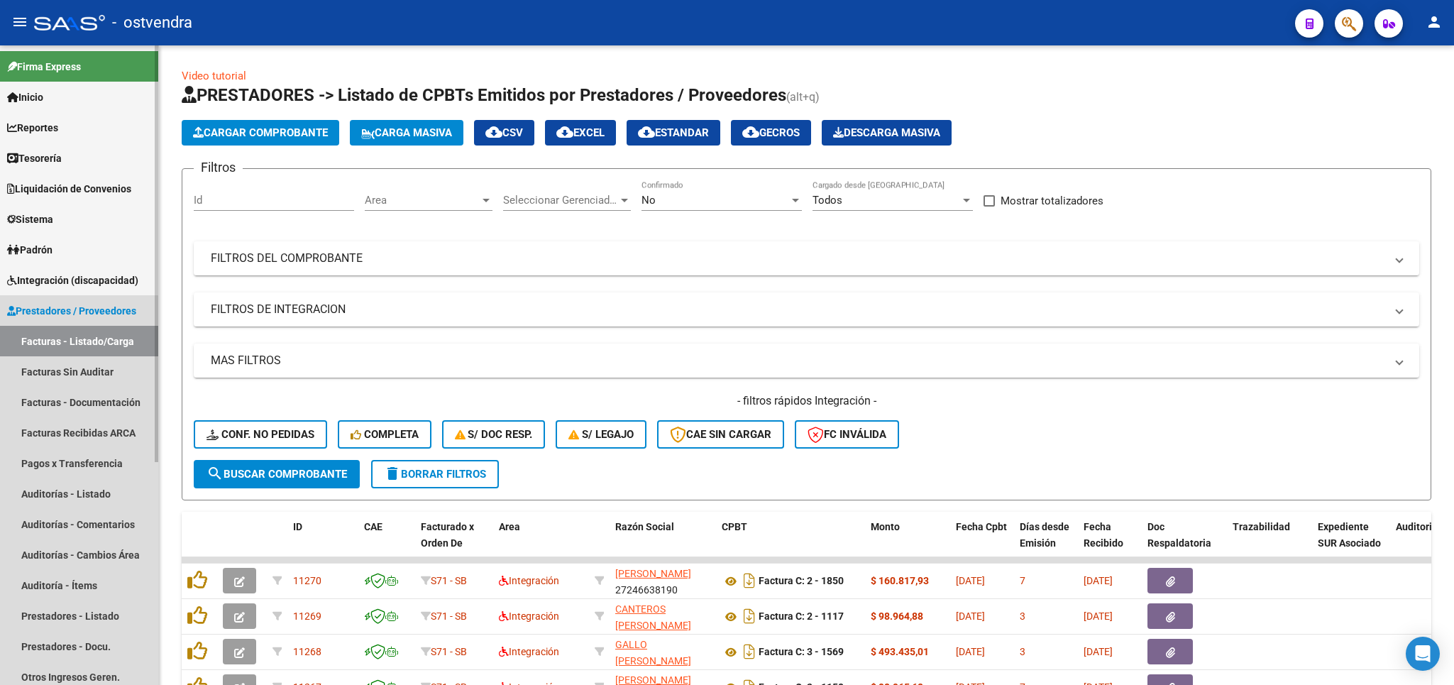
click at [60, 308] on span "Prestadores / Proveedores" at bounding box center [71, 311] width 129 height 16
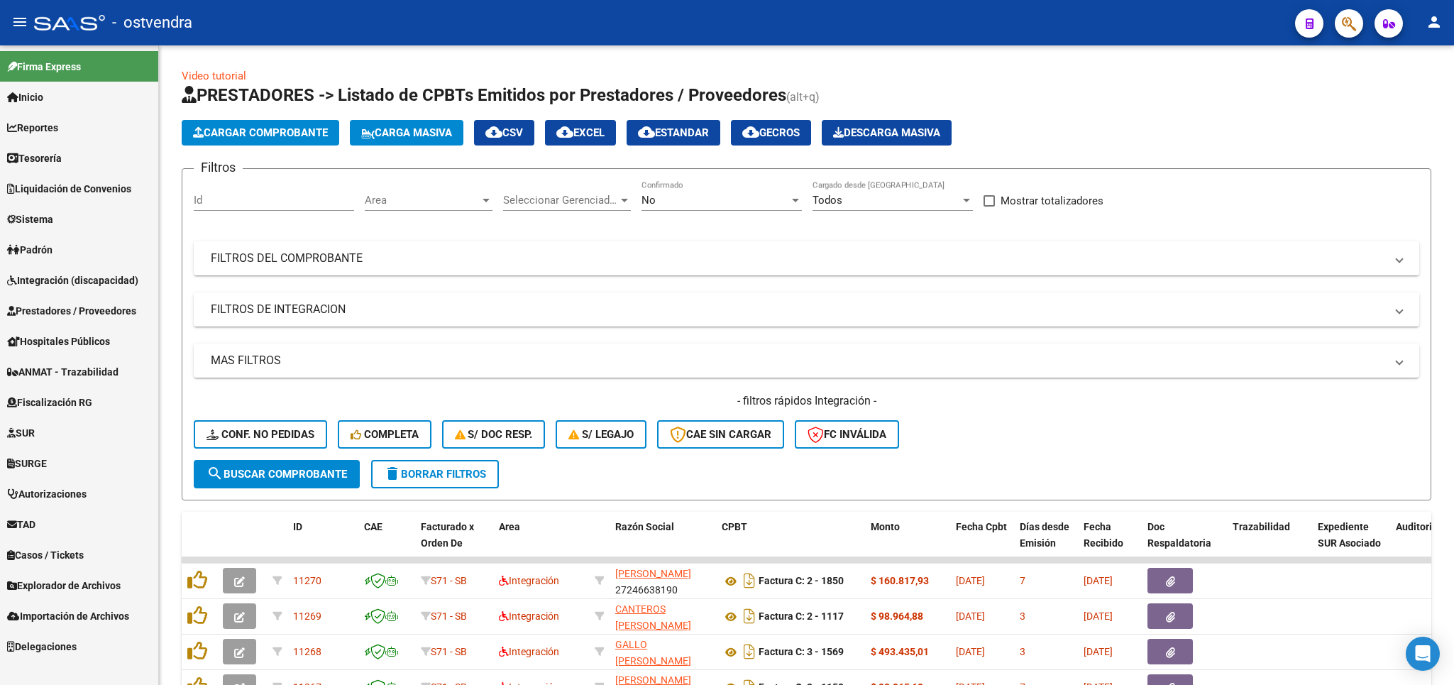
click at [61, 304] on span "Prestadores / Proveedores" at bounding box center [71, 311] width 129 height 16
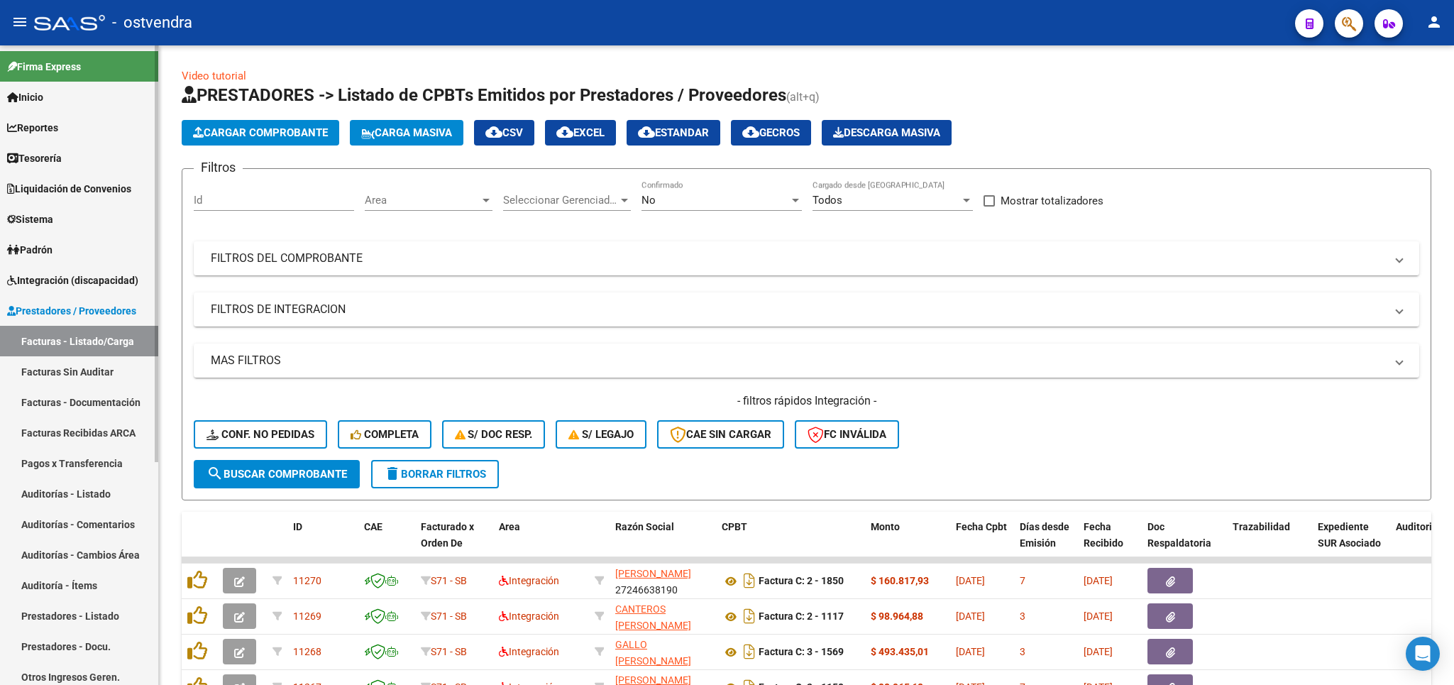
click at [60, 276] on span "Integración (discapacidad)" at bounding box center [72, 280] width 131 height 16
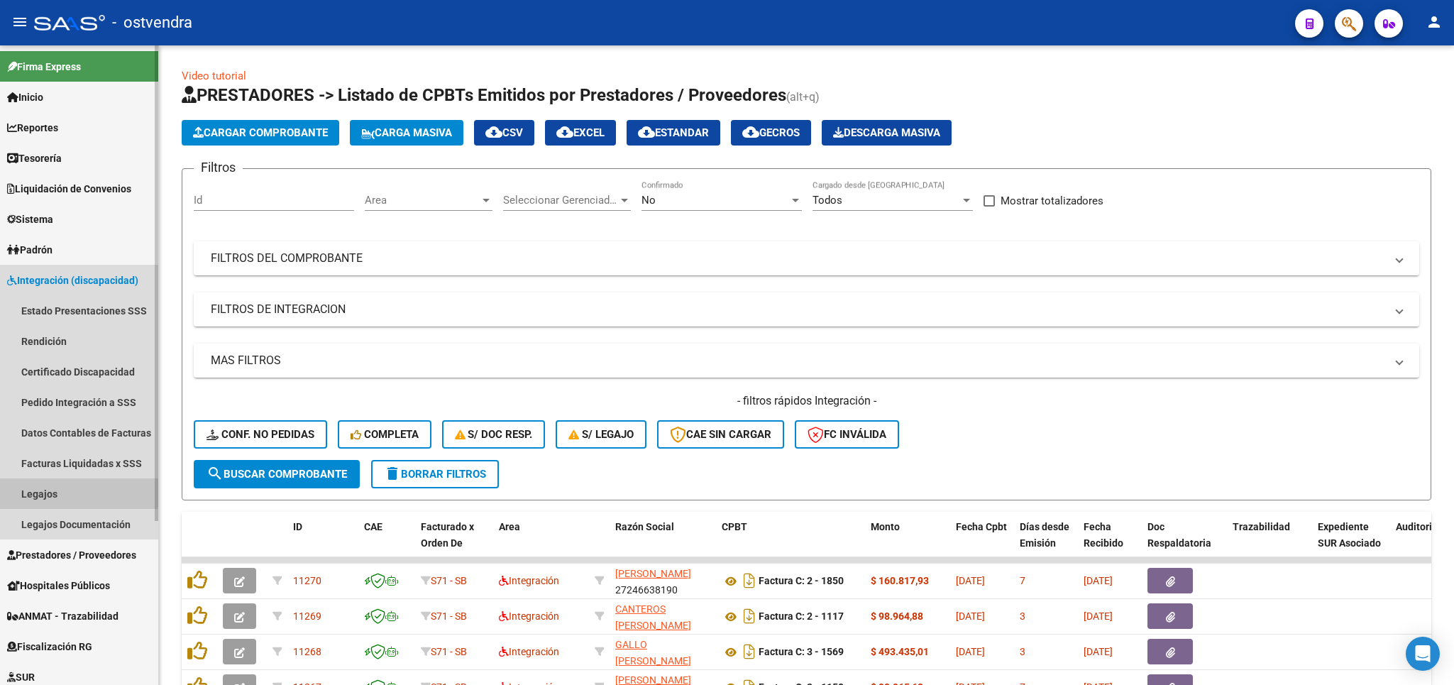
click at [52, 479] on link "Legajos" at bounding box center [79, 493] width 158 height 31
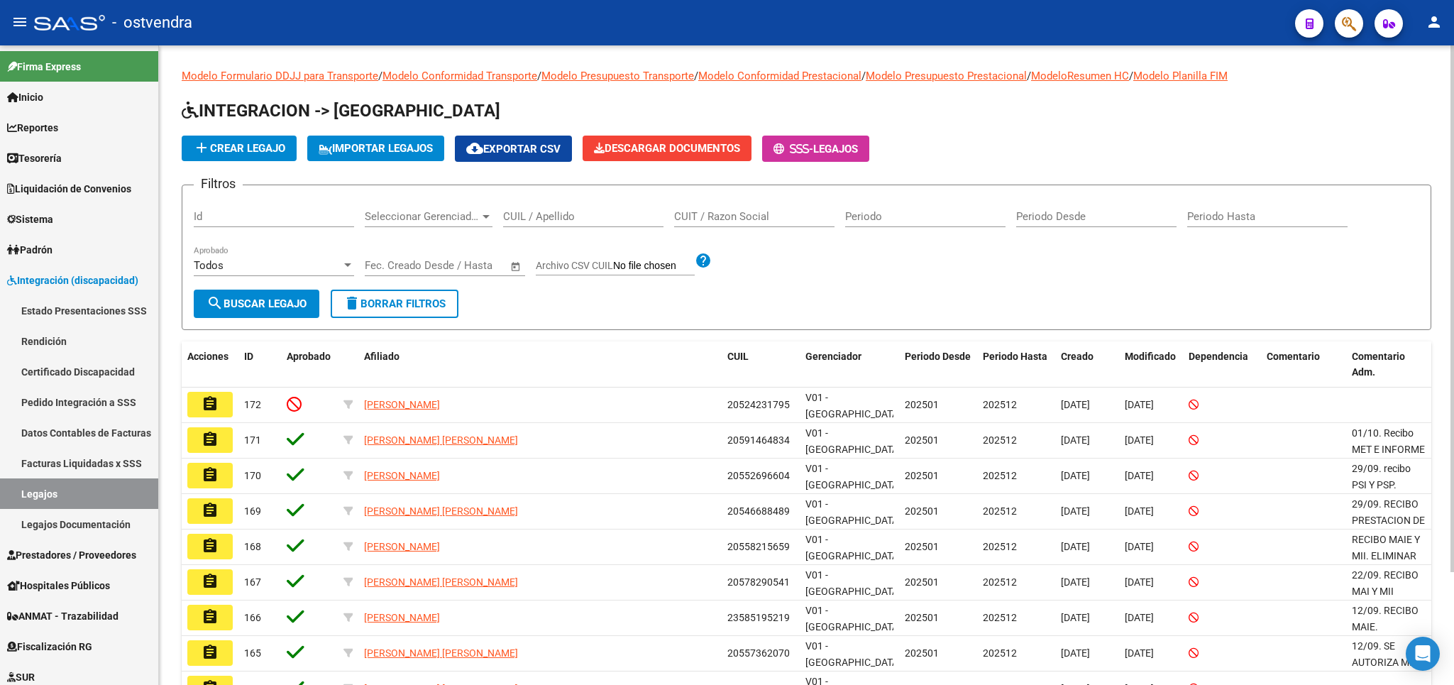
click at [578, 223] on input "CUIL / Apellido" at bounding box center [583, 216] width 160 height 13
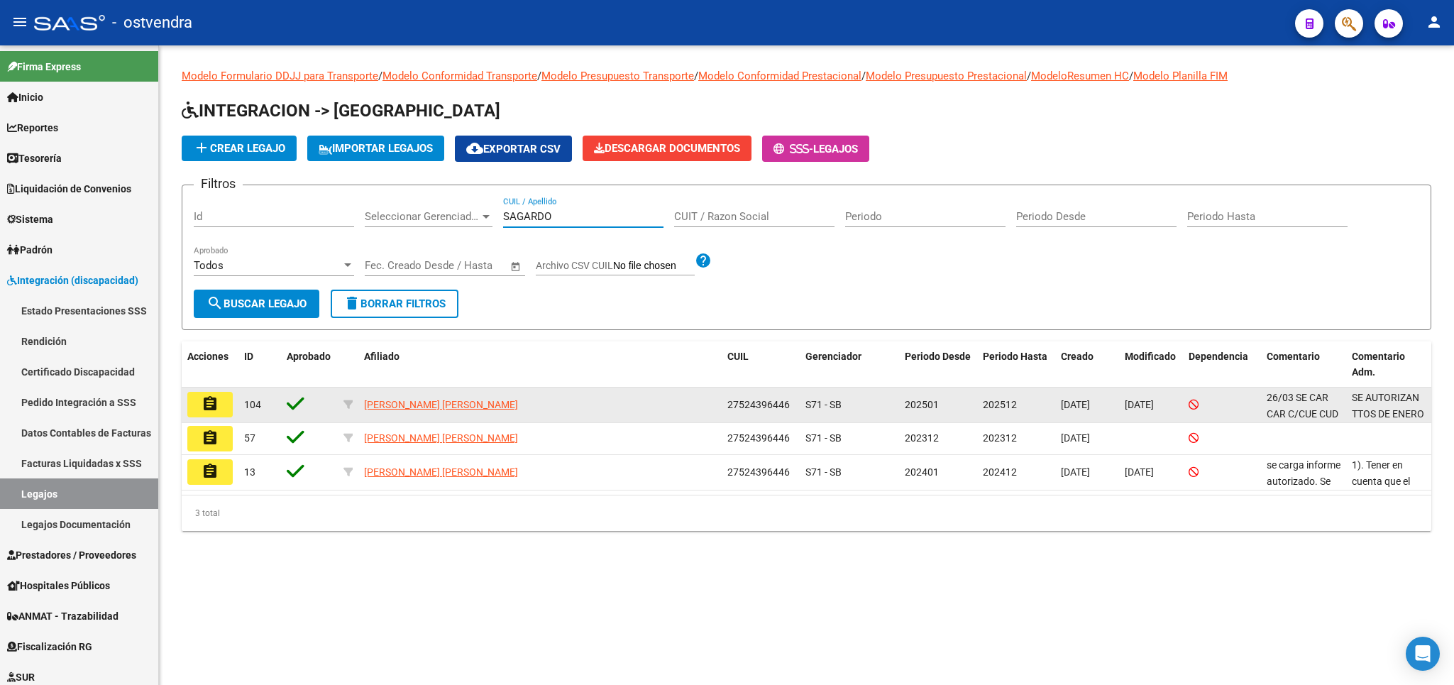
type input "SAGARDO"
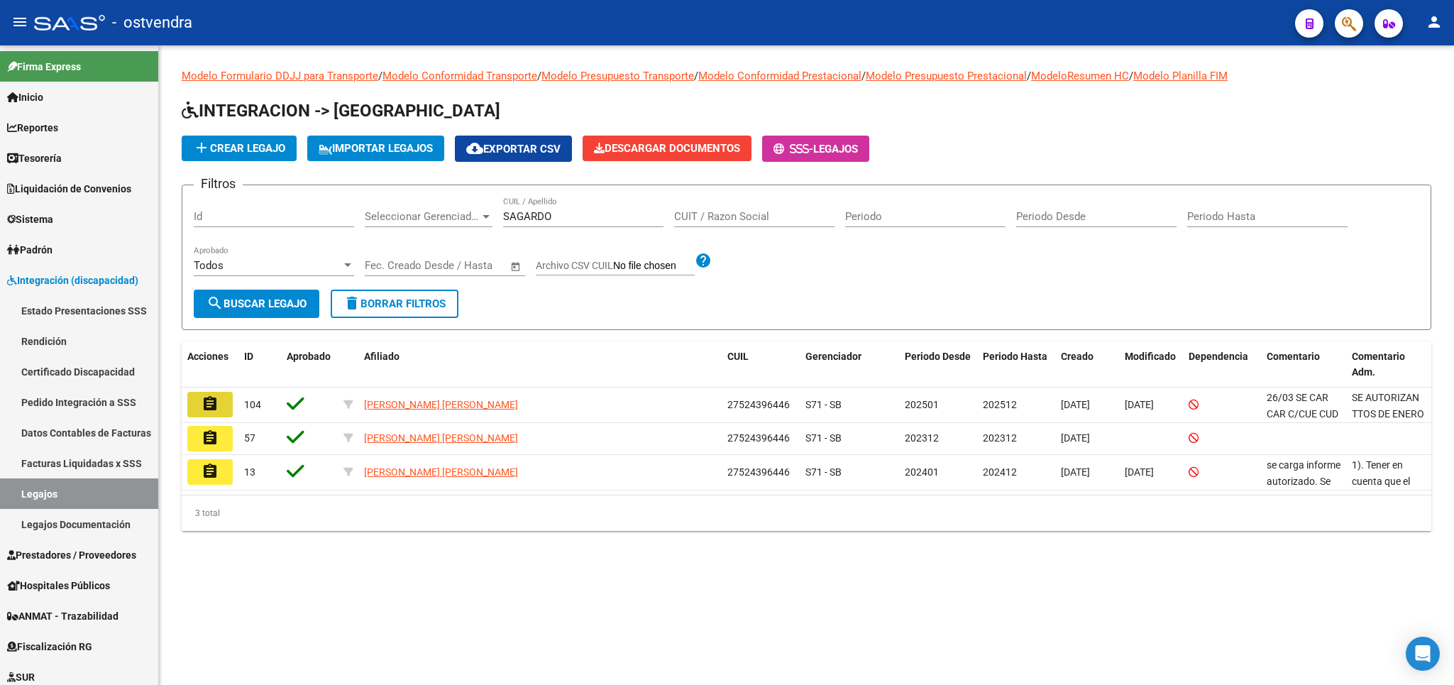
click at [218, 404] on mat-icon "assignment" at bounding box center [209, 403] width 17 height 17
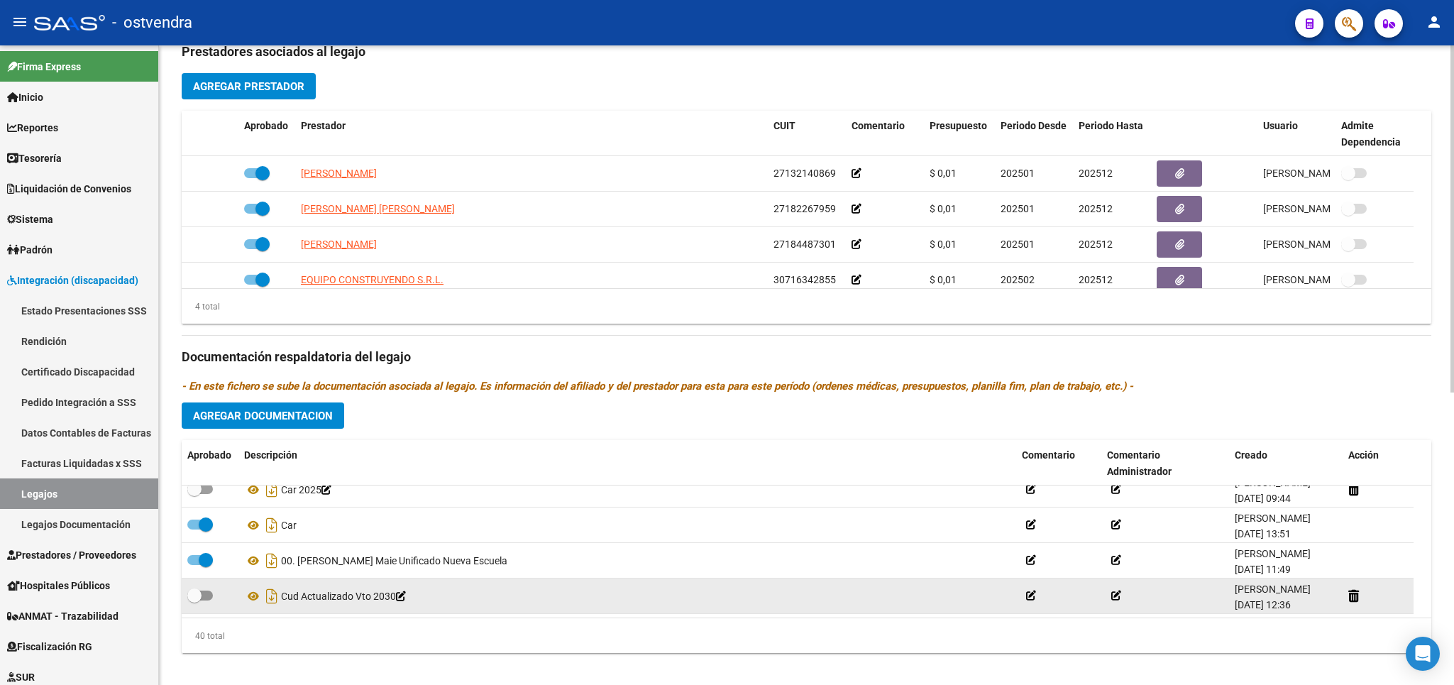
scroll to position [538, 0]
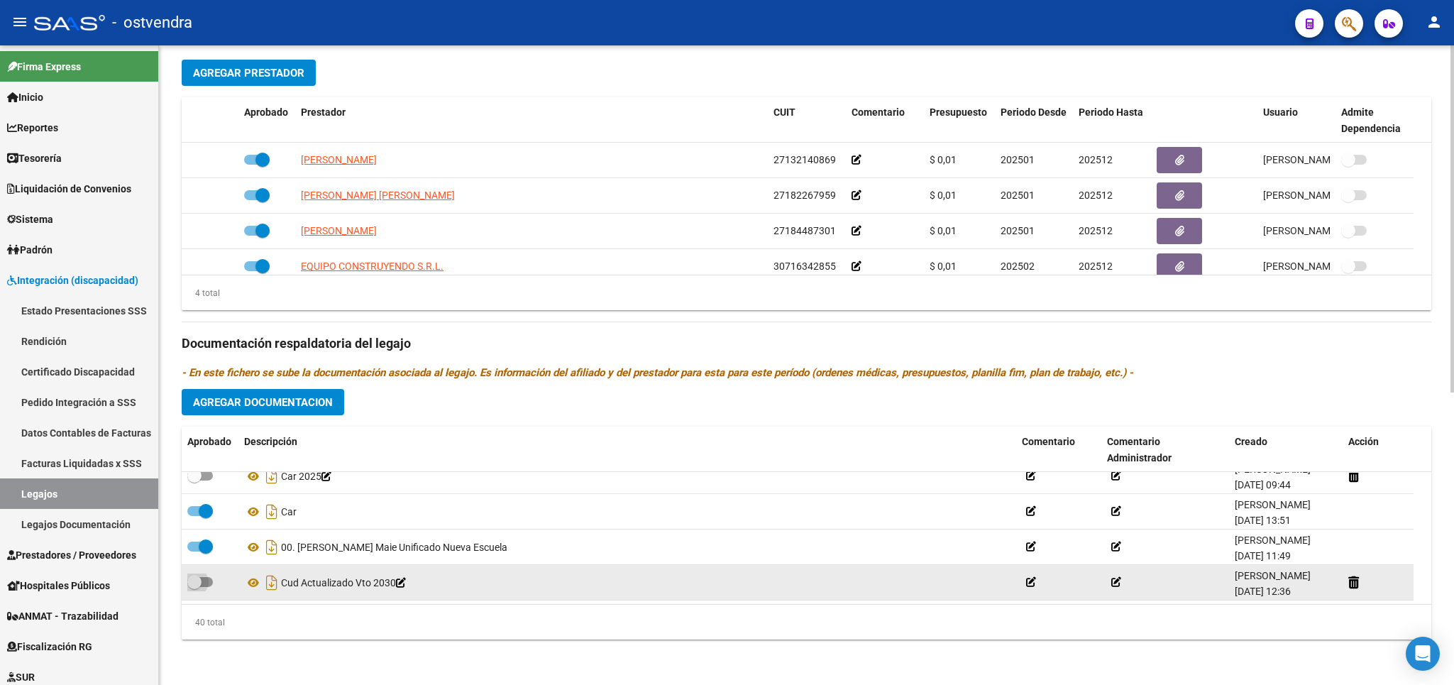
click at [196, 585] on span at bounding box center [194, 582] width 14 height 14
click at [194, 587] on input "checkbox" at bounding box center [194, 587] width 1 height 1
checkbox input "true"
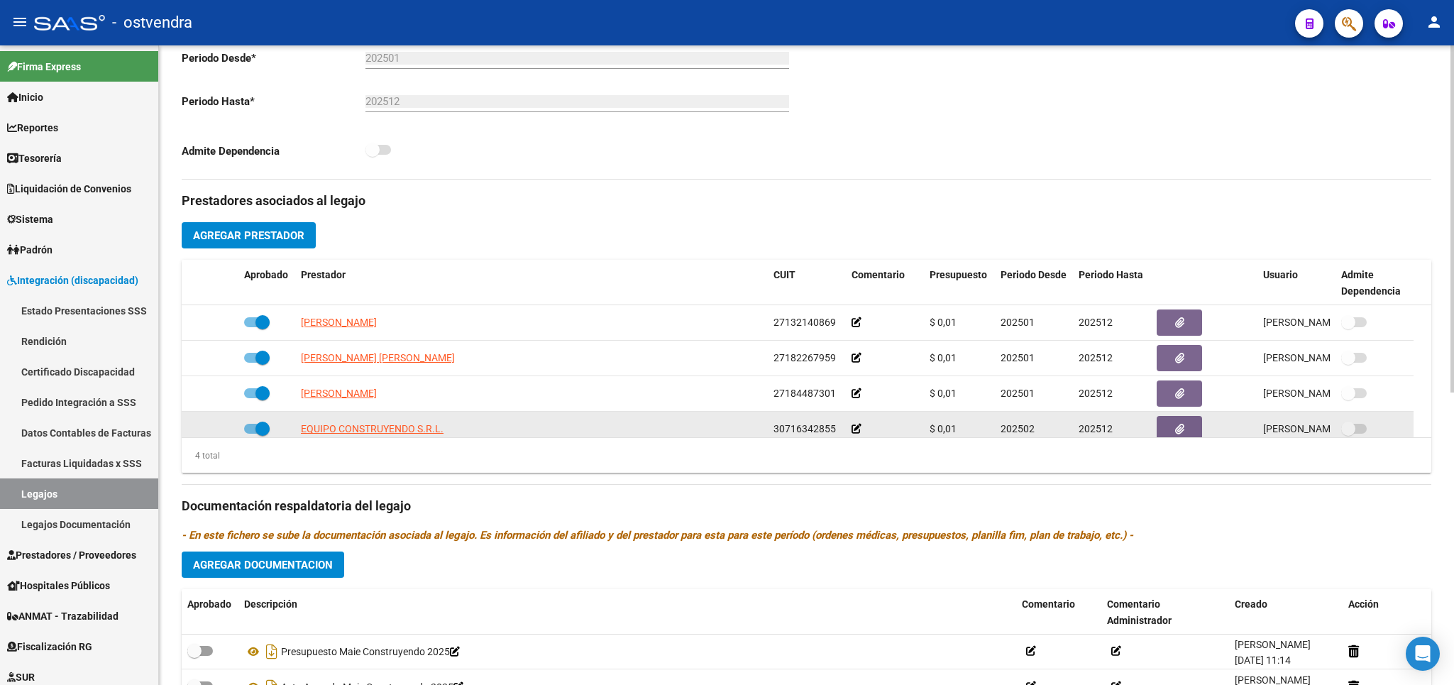
scroll to position [0, 0]
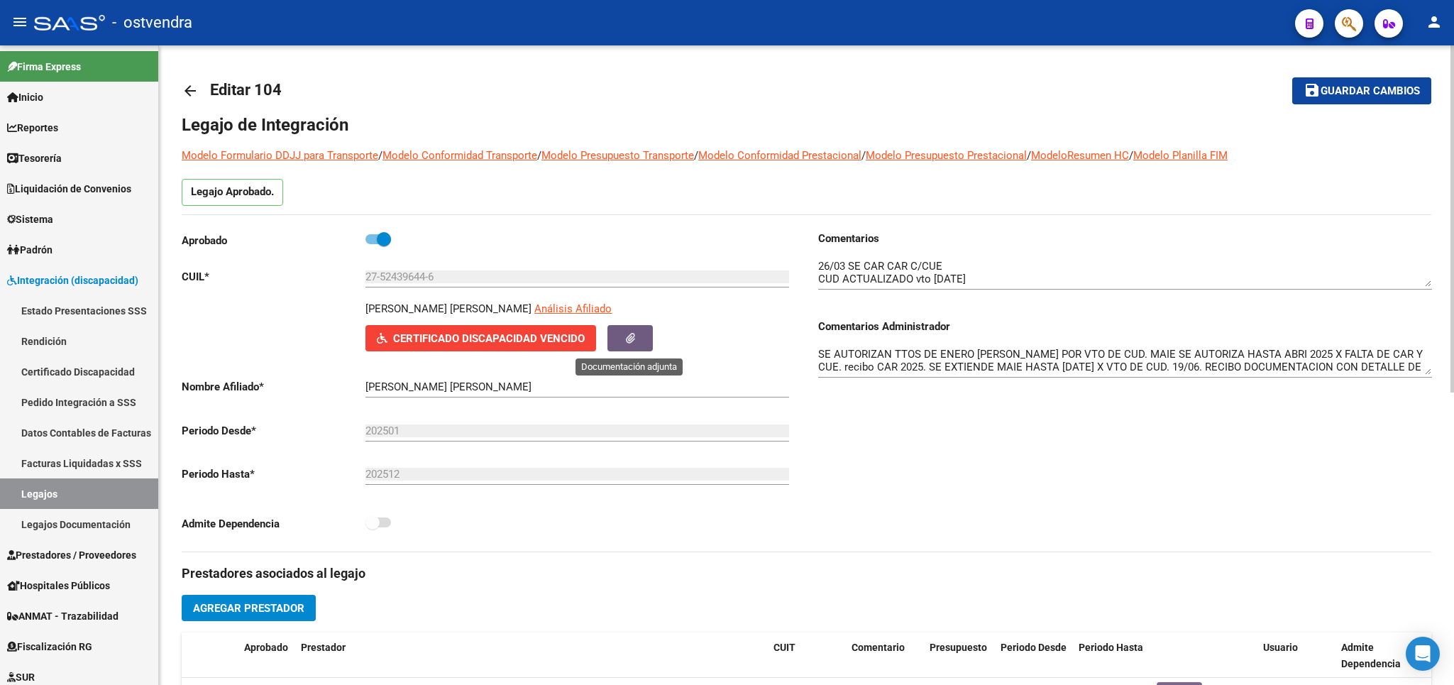
click at [640, 344] on button "button" at bounding box center [629, 338] width 45 height 26
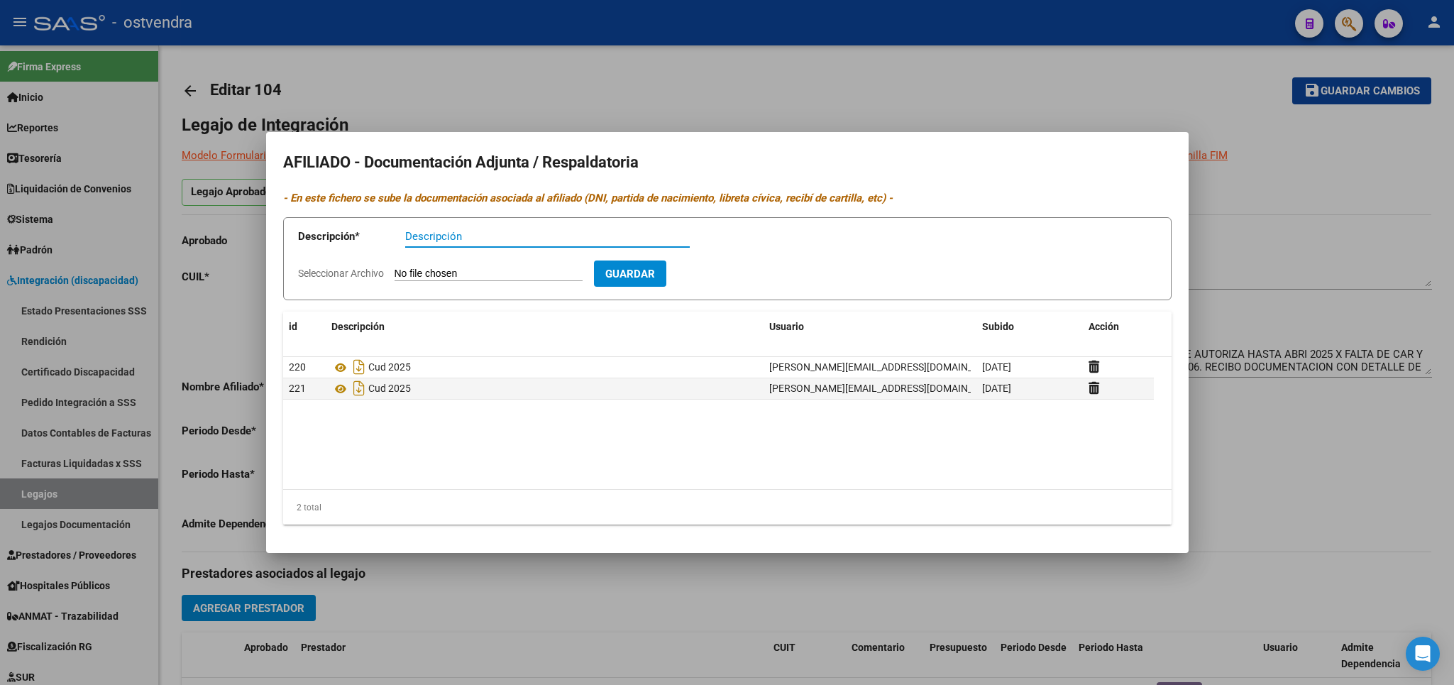
click at [426, 275] on input "Seleccionar Archivo" at bounding box center [488, 273] width 188 height 13
type input "C:\fakepath\SAGARDOY CASTRO LUANA CUD ACTUALIZADO.pdf"
click at [427, 236] on input "Descripción" at bounding box center [547, 236] width 284 height 13
type input "SAGARDOY LUANA CUD ACTUALIZADO 2030"
click at [737, 268] on span "Guardar" at bounding box center [712, 273] width 50 height 13
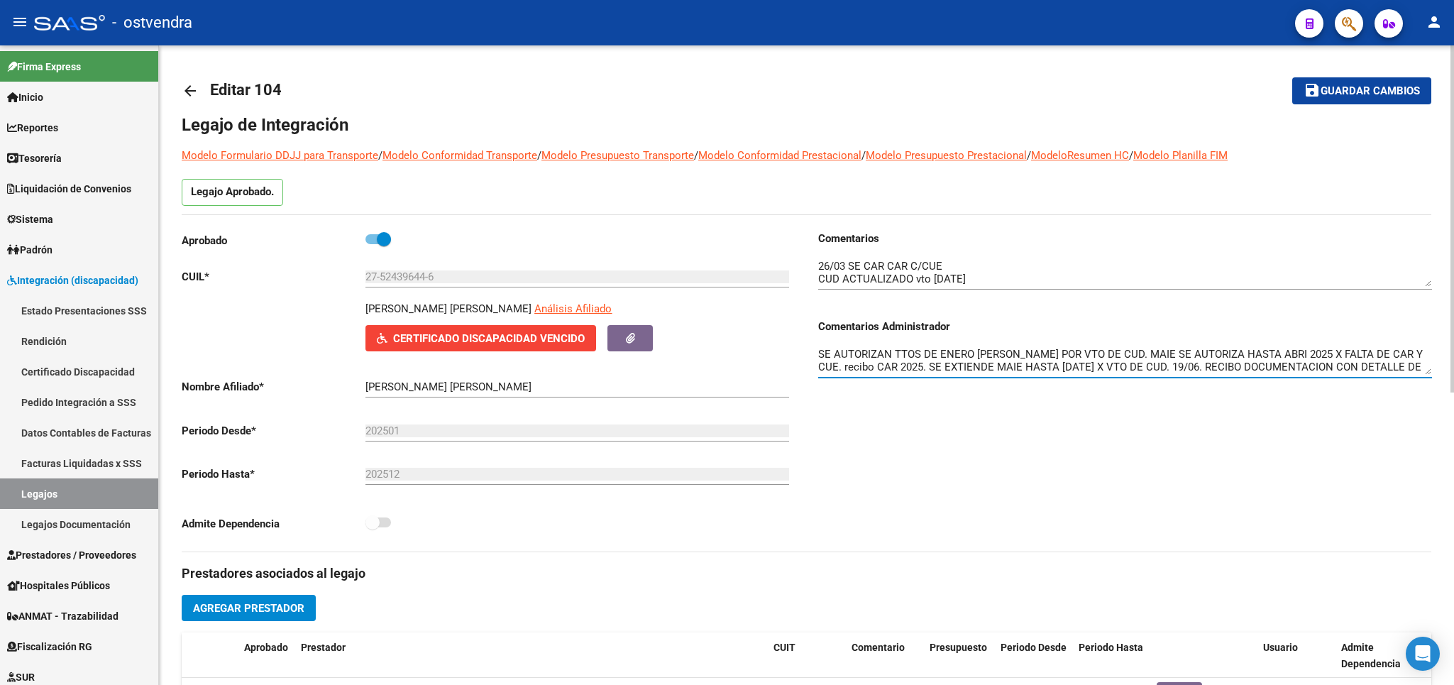
click at [1326, 367] on textarea "SE AUTORIZAN TTOS DE ENERO A AGOSTO POR VTO DE CUD. MAIE SE AUTORIZA HASTA ABRI…" at bounding box center [1125, 360] width 614 height 28
click at [1364, 370] on textarea "SE AUTORIZAN TTOS DE ENERO A AGOSTO POR VTO DE CUD. MAIE SE AUTORIZA HASTA ABRI…" at bounding box center [1125, 360] width 614 height 28
type textarea "SE AUTORIZAN TTOS DE ENERO A AGOSTO POR VTO DE CUD. MAIE SE AUTORIZA HASTA ABRI…"
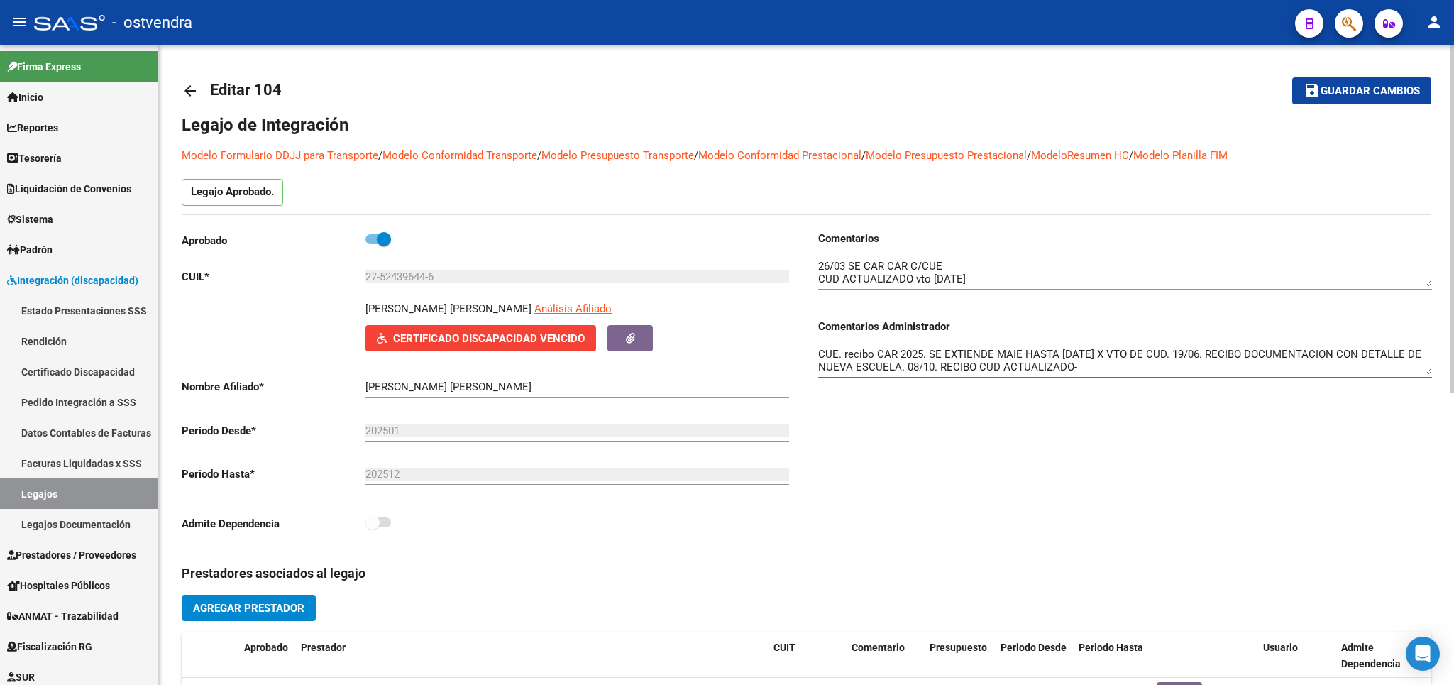
click at [1368, 89] on span "Guardar cambios" at bounding box center [1369, 91] width 99 height 13
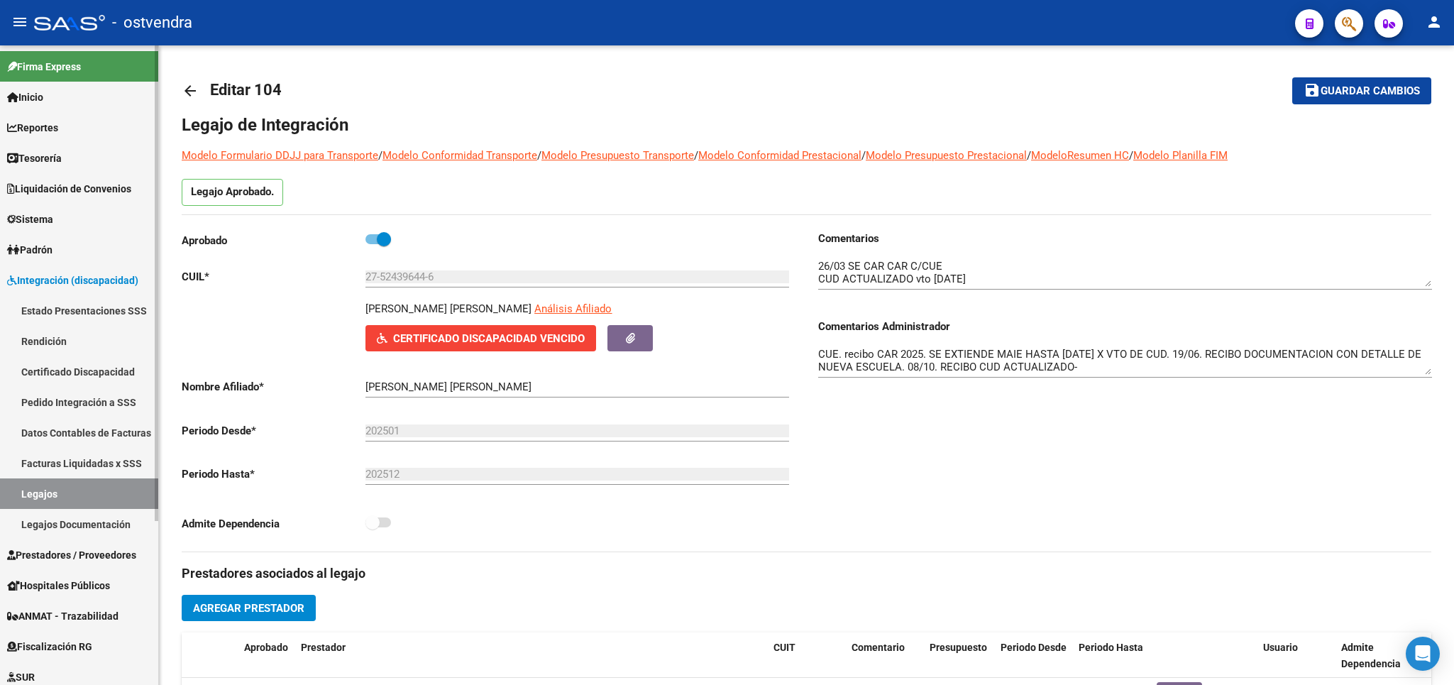
click at [62, 277] on span "Integración (discapacidad)" at bounding box center [72, 280] width 131 height 16
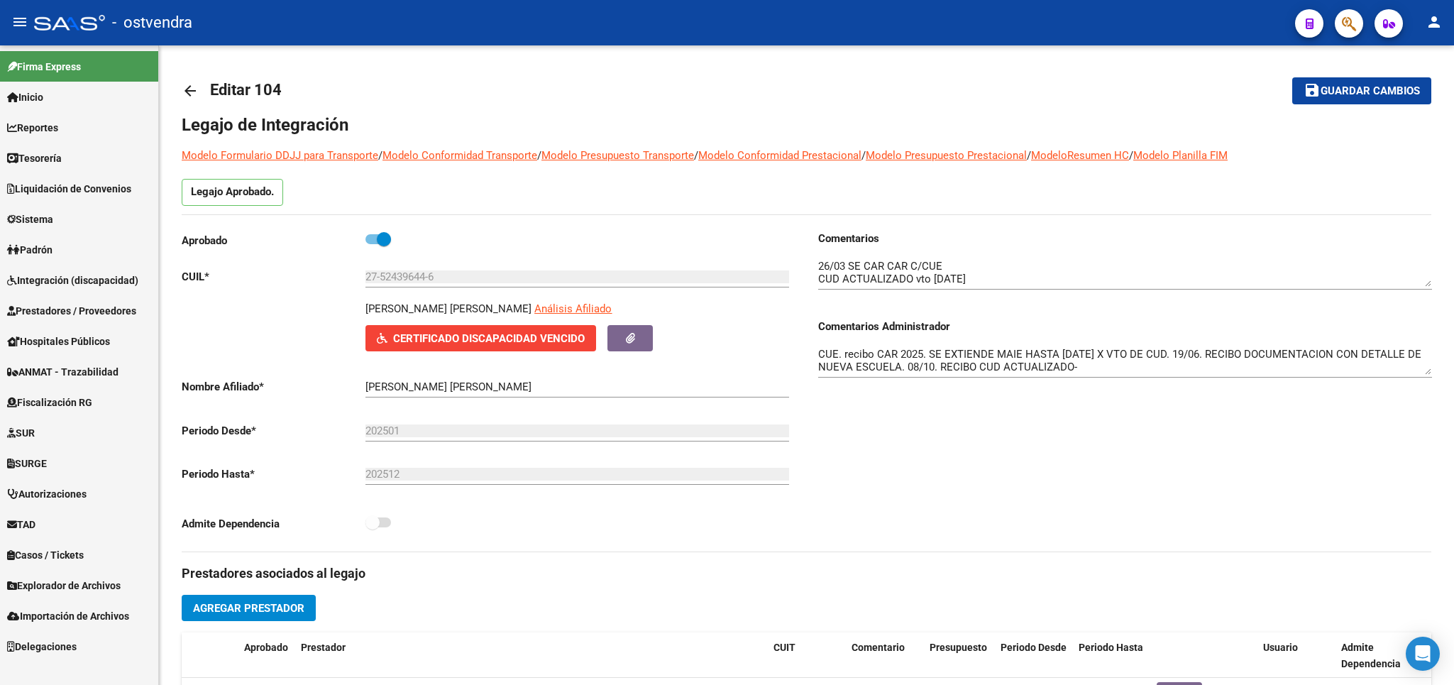
click at [63, 277] on span "Integración (discapacidad)" at bounding box center [72, 280] width 131 height 16
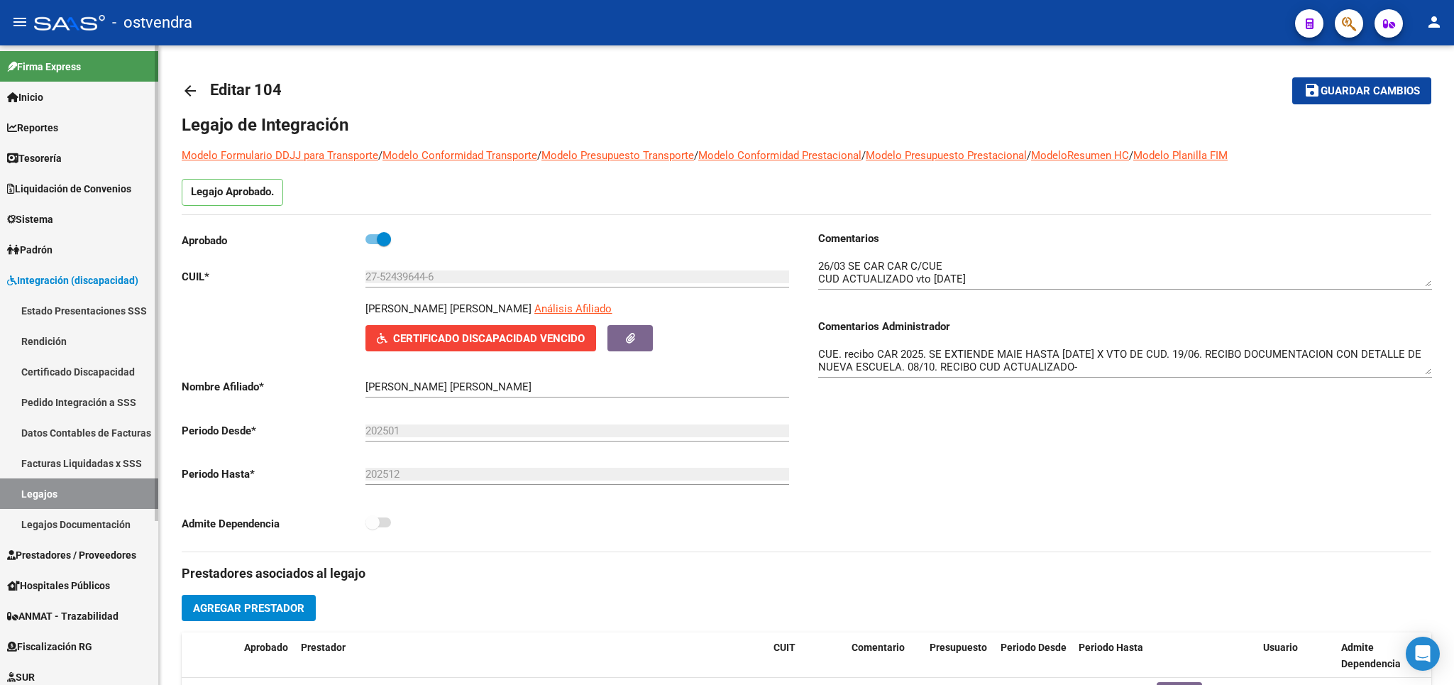
click at [64, 364] on link "Certificado Discapacidad" at bounding box center [79, 371] width 158 height 31
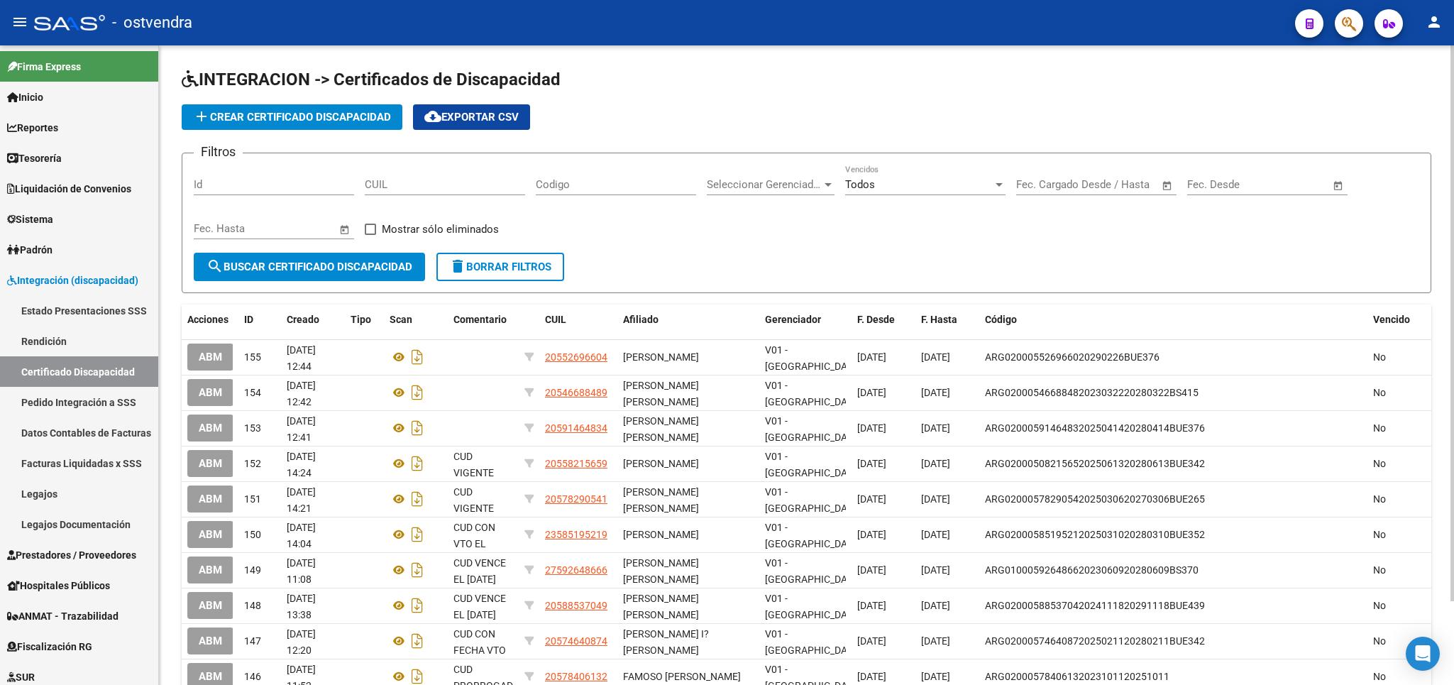
click at [260, 121] on span "add Crear Certificado Discapacidad" at bounding box center [292, 117] width 198 height 13
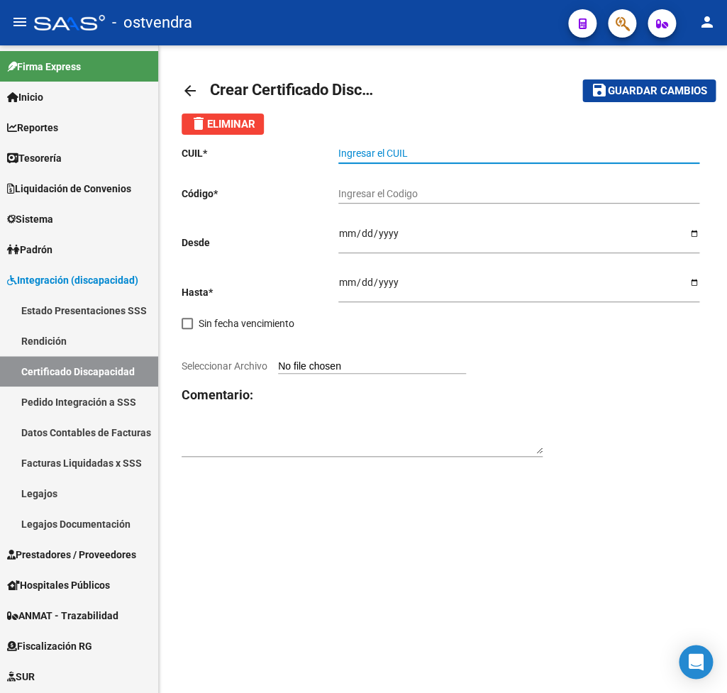
click at [383, 153] on input "Ingresar el CUIL" at bounding box center [518, 154] width 361 height 12
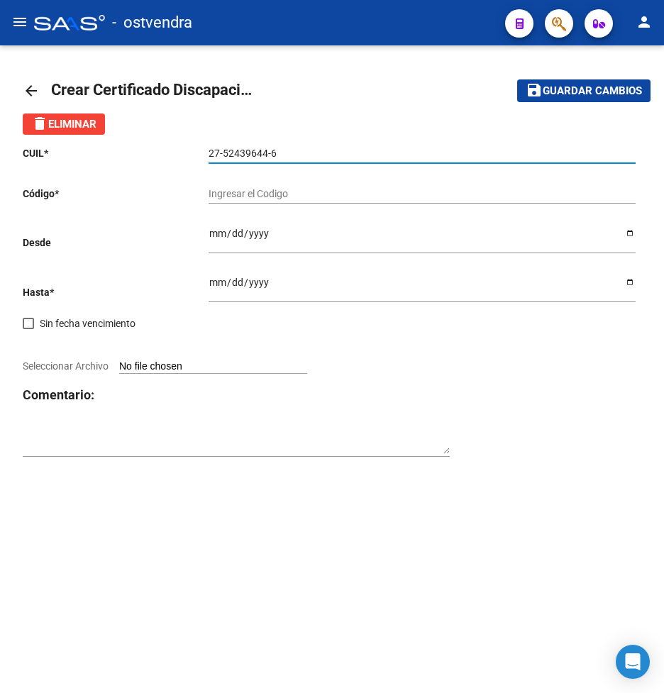
type input "27-52439644-6"
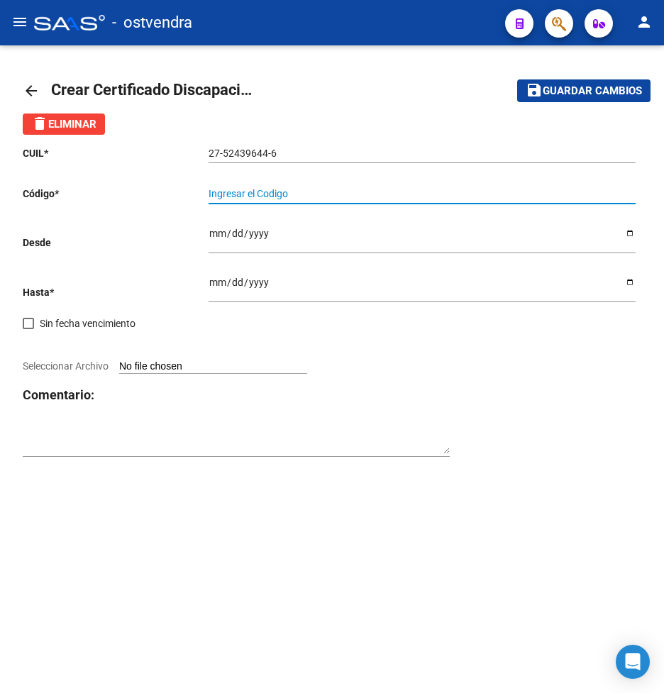
click at [309, 189] on input "Ingresar el Codigo" at bounding box center [422, 194] width 427 height 12
type input "ARG01000524396442025100220301002CIU13650"
click at [216, 236] on input "Ingresar fec. Desde" at bounding box center [422, 238] width 427 height 21
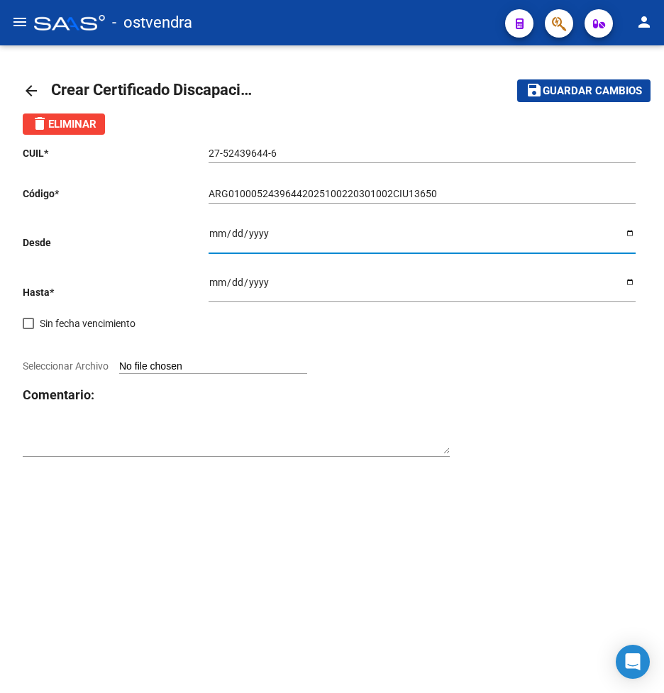
type input "2025-10-02"
click at [216, 279] on input "Ingresar fec. Hasta" at bounding box center [422, 287] width 427 height 21
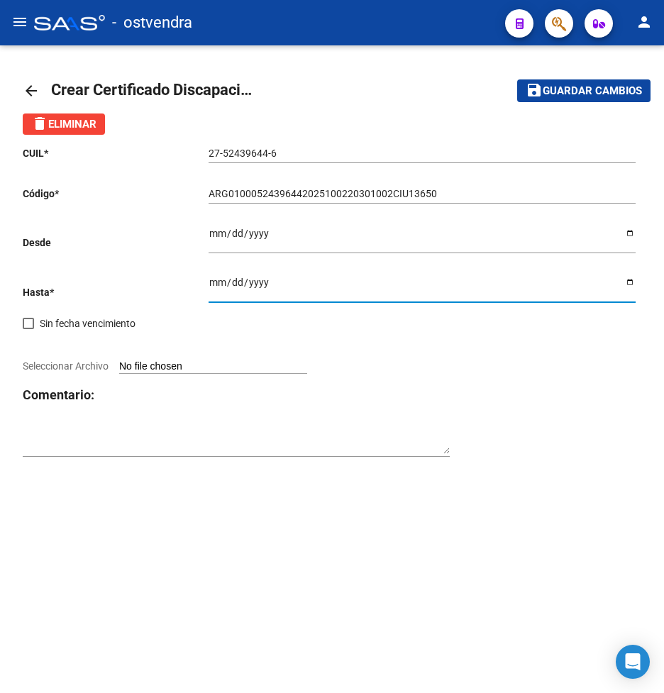
type input "2030-10-02"
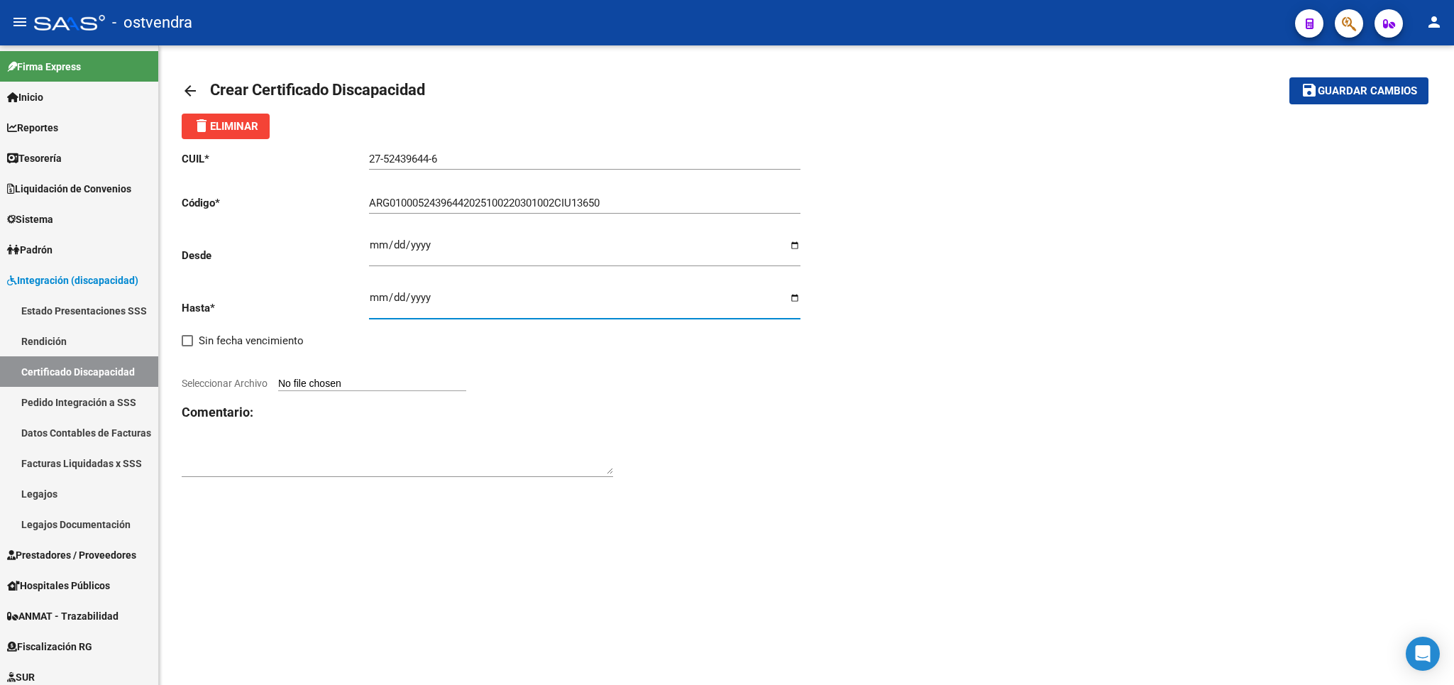
click at [313, 377] on input "Seleccionar Archivo" at bounding box center [372, 383] width 188 height 13
type input "C:\fakepath\SAGARDOY CASTRO LUANA CUD ACTUALIZADO.pdf"
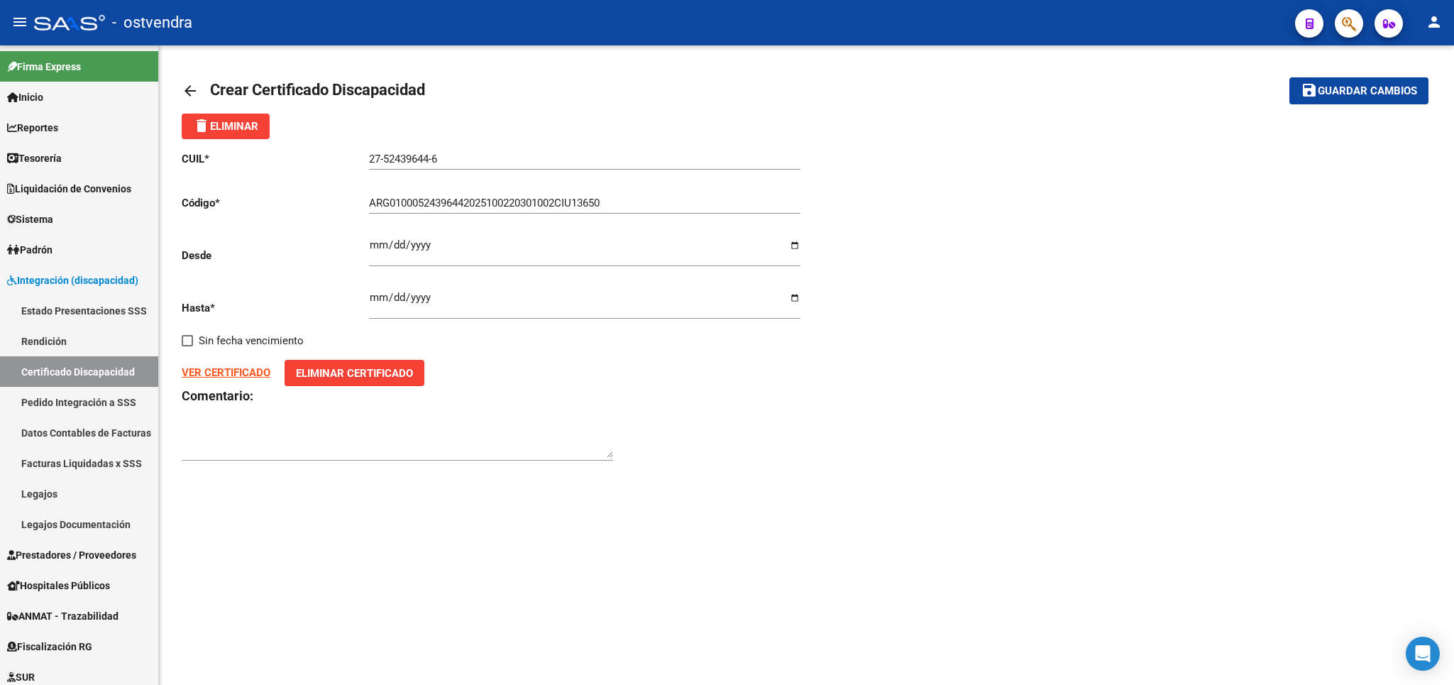
click at [260, 483] on div "arrow_back Crear Certificado Discapacidad save Guardar cambios delete Eliminar …" at bounding box center [806, 276] width 1295 height 463
click at [264, 429] on textarea at bounding box center [397, 443] width 431 height 28
type textarea "CUD ACTUALIZADO HASTA 2030"
click at [1362, 91] on span "Guardar cambios" at bounding box center [1366, 91] width 99 height 13
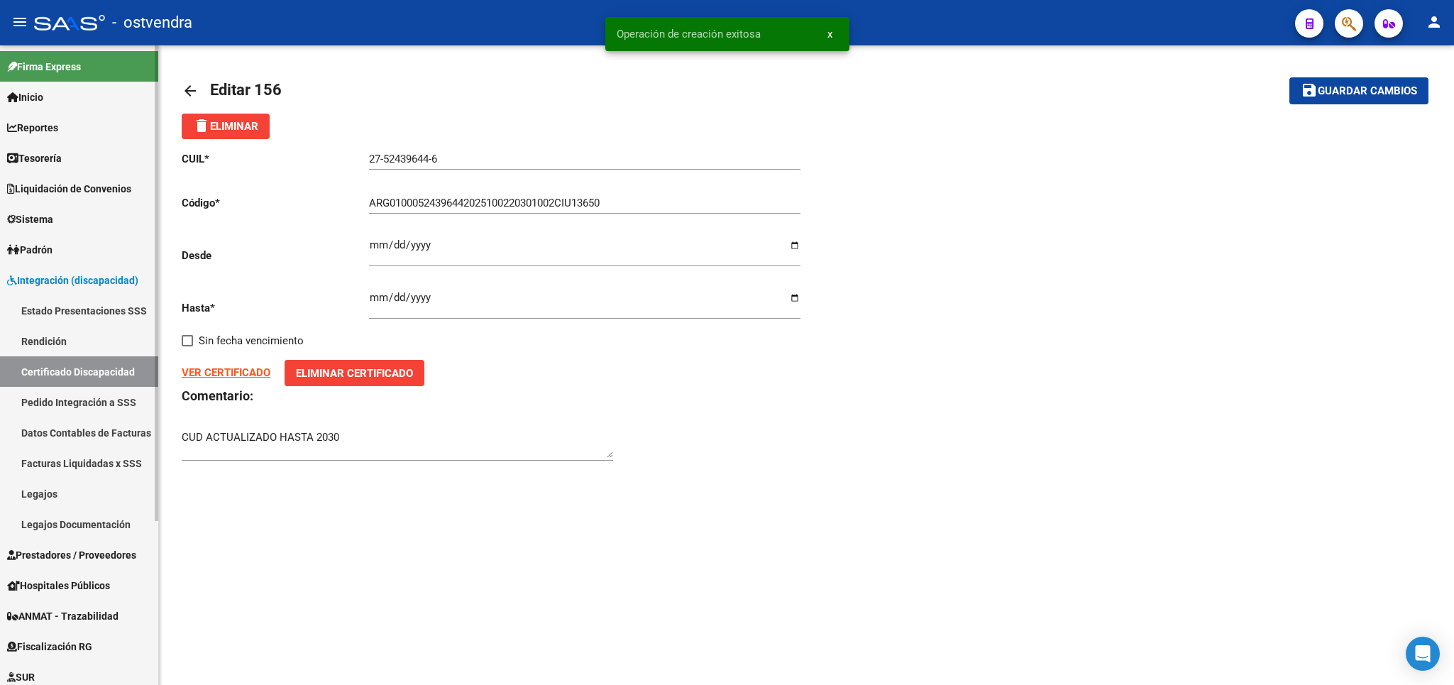
click at [72, 366] on link "Certificado Discapacidad" at bounding box center [79, 371] width 158 height 31
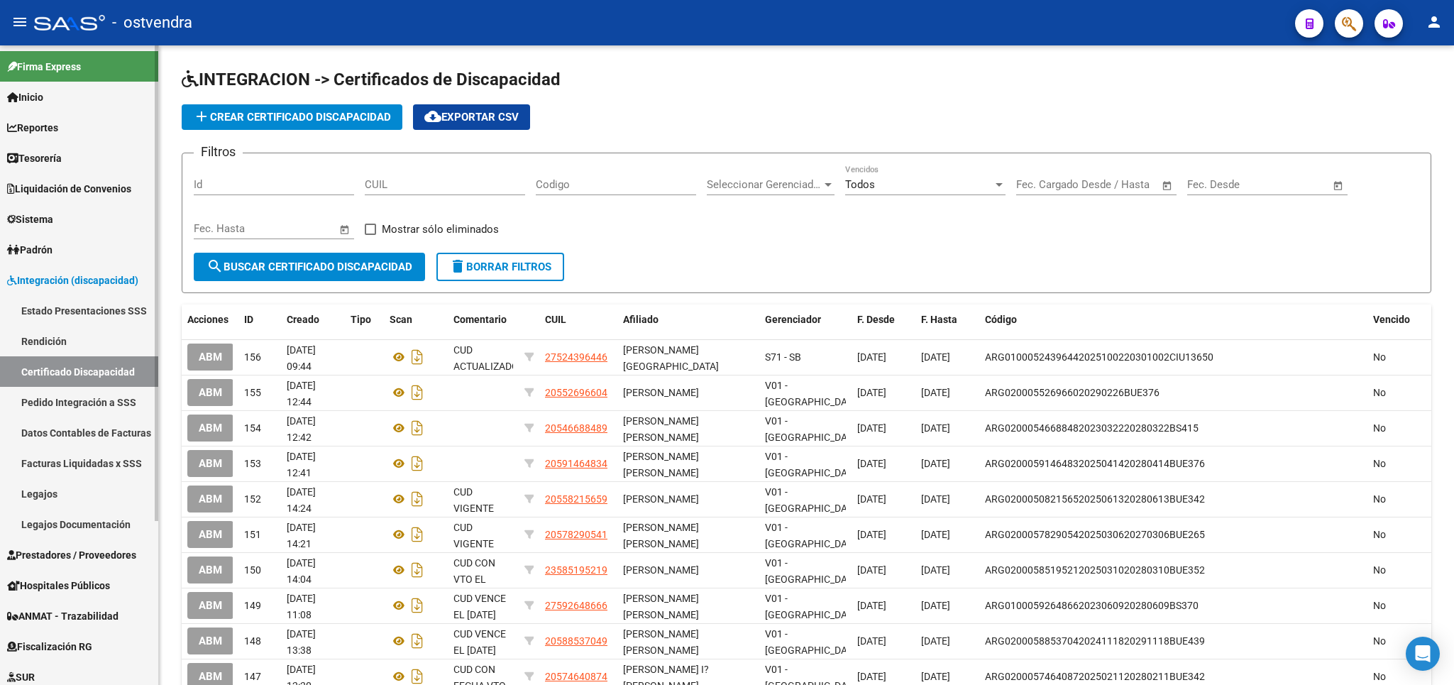
click at [38, 493] on link "Legajos" at bounding box center [79, 493] width 158 height 31
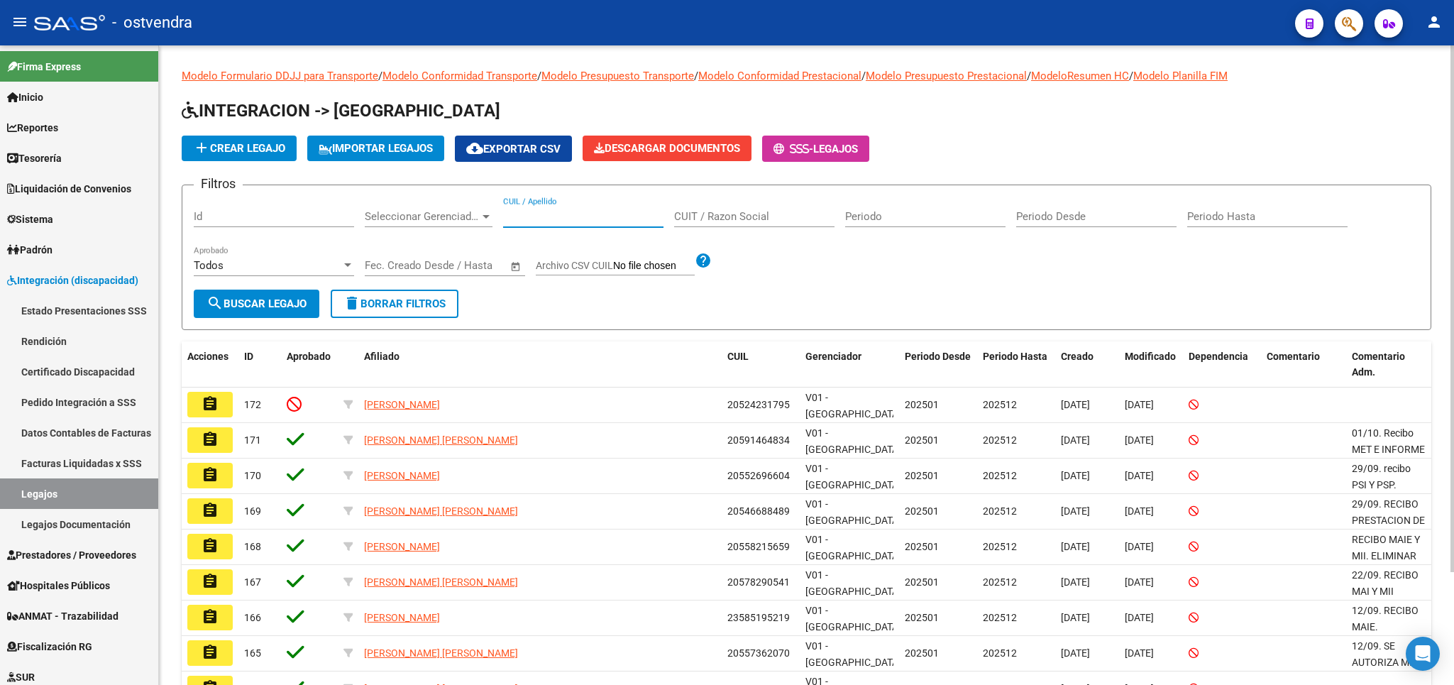
click at [557, 221] on input "CUIL / Apellido" at bounding box center [583, 216] width 160 height 13
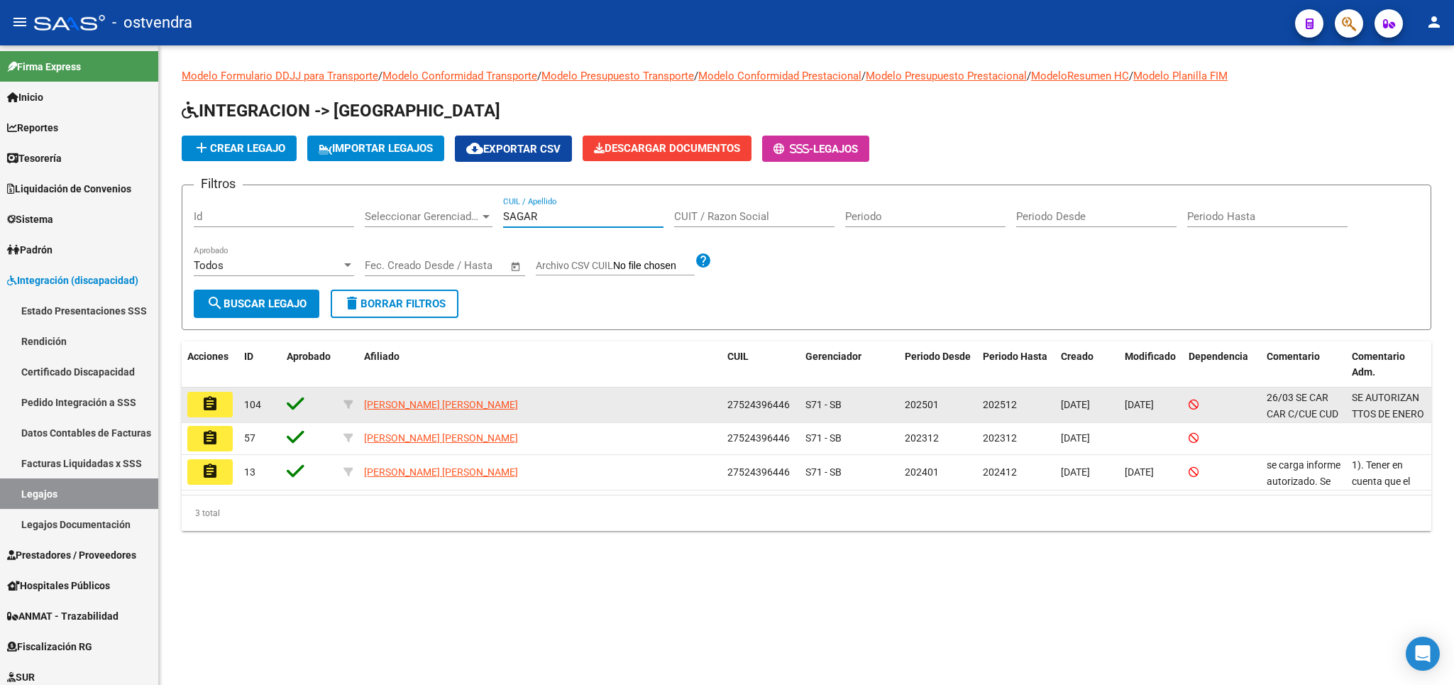
type input "SAGAR"
click at [223, 406] on button "assignment" at bounding box center [209, 405] width 45 height 26
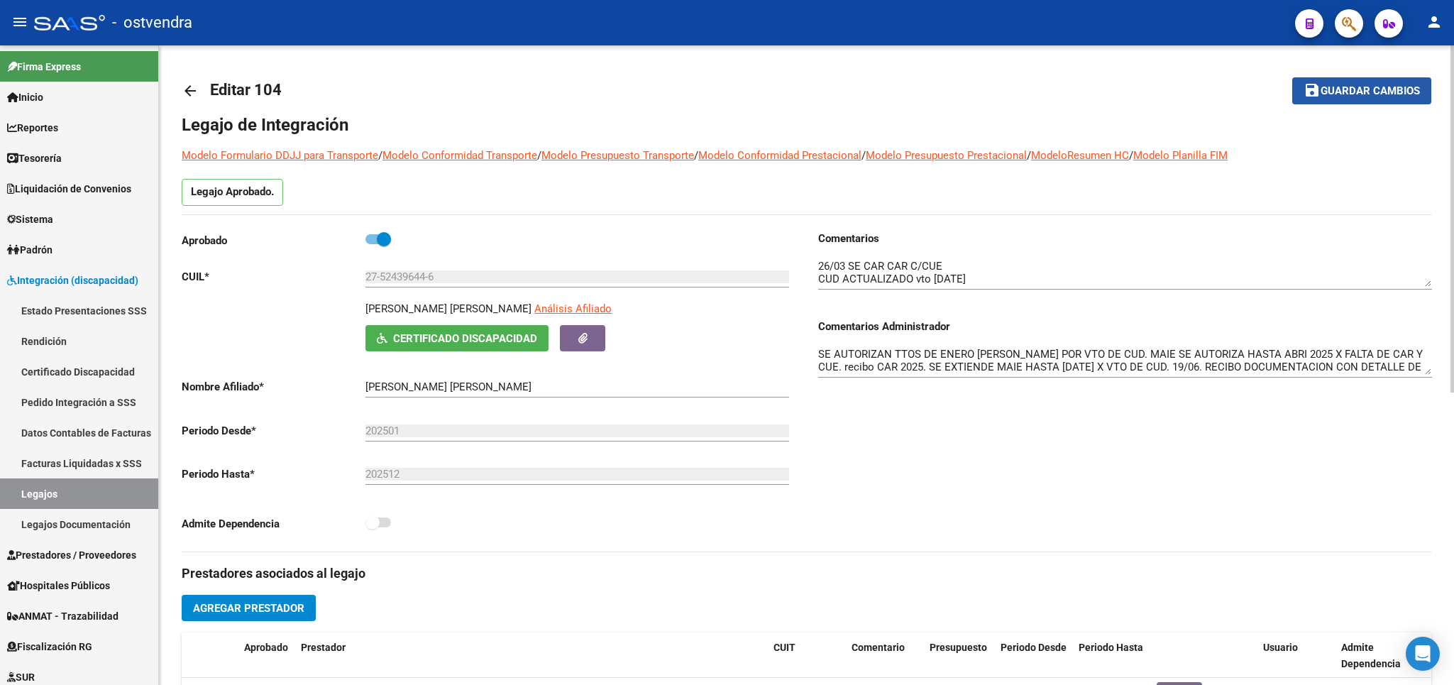
drag, startPoint x: 1347, startPoint y: 81, endPoint x: 1453, endPoint y: 212, distance: 168.5
click at [1349, 83] on button "save Guardar cambios" at bounding box center [1361, 90] width 139 height 26
drag, startPoint x: 440, startPoint y: 276, endPoint x: 366, endPoint y: 277, distance: 73.8
click at [366, 277] on input "27-52439644-6" at bounding box center [577, 276] width 424 height 13
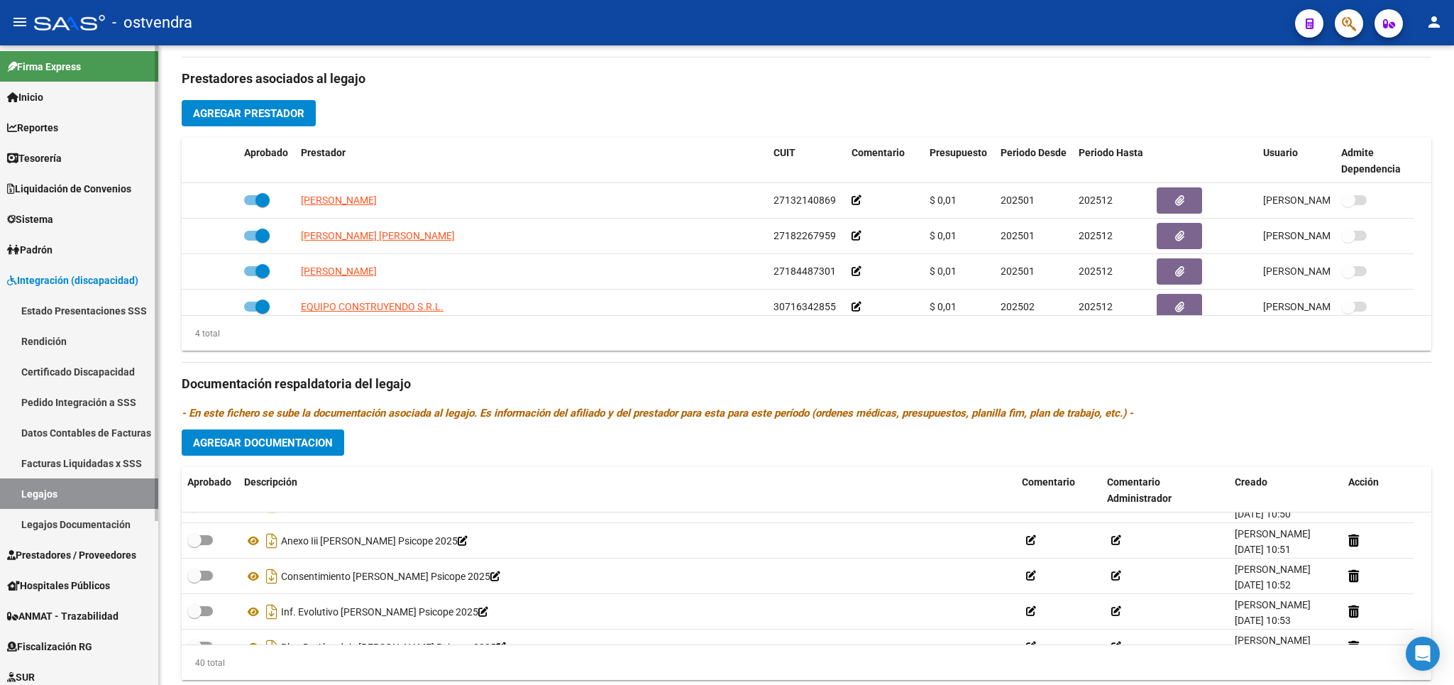
scroll to position [455, 0]
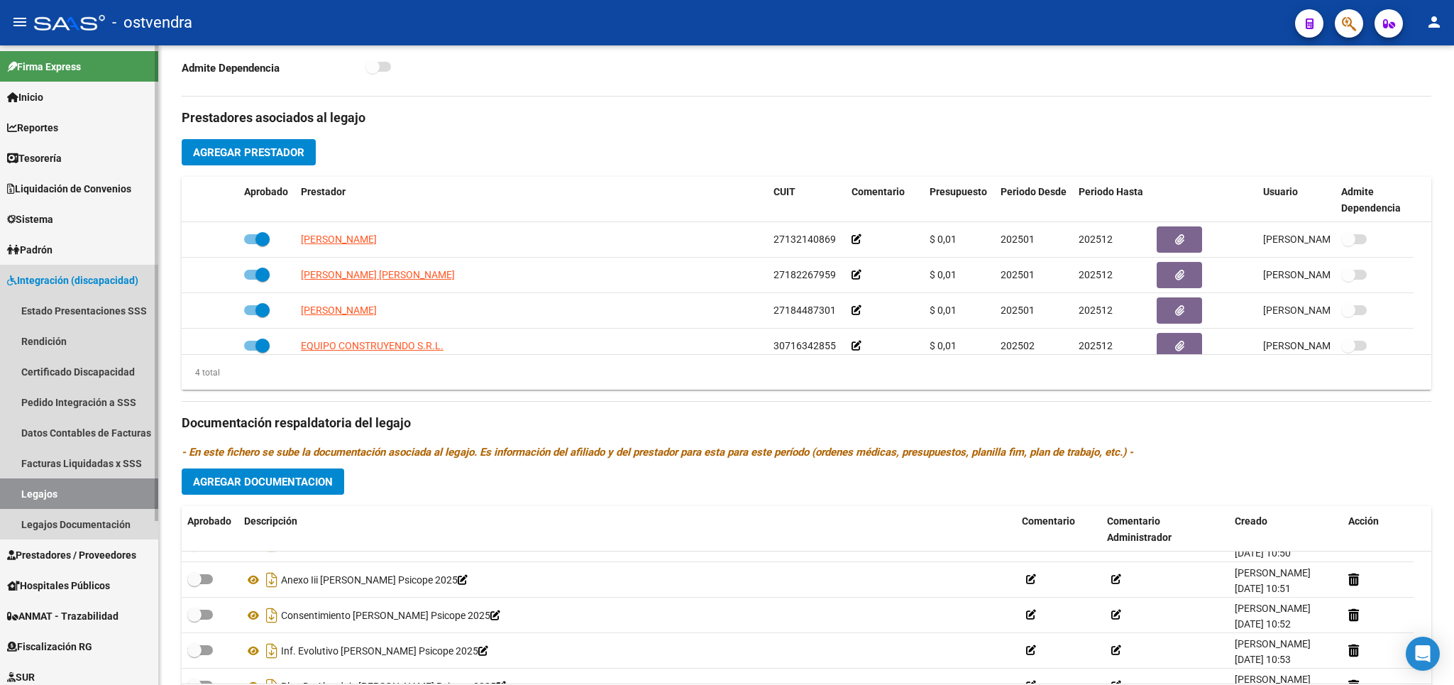
click at [34, 497] on link "Legajos" at bounding box center [79, 493] width 158 height 31
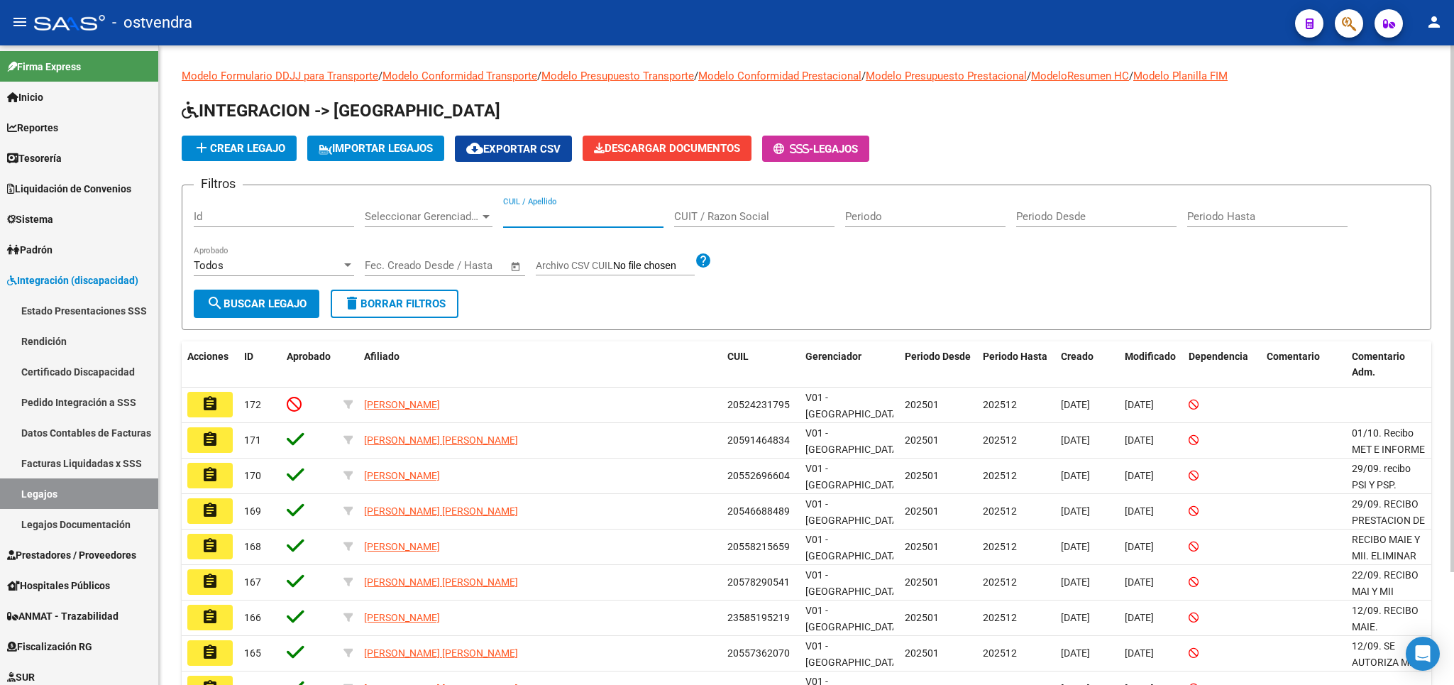
click at [608, 221] on input "CUIL / Apellido" at bounding box center [583, 216] width 160 height 13
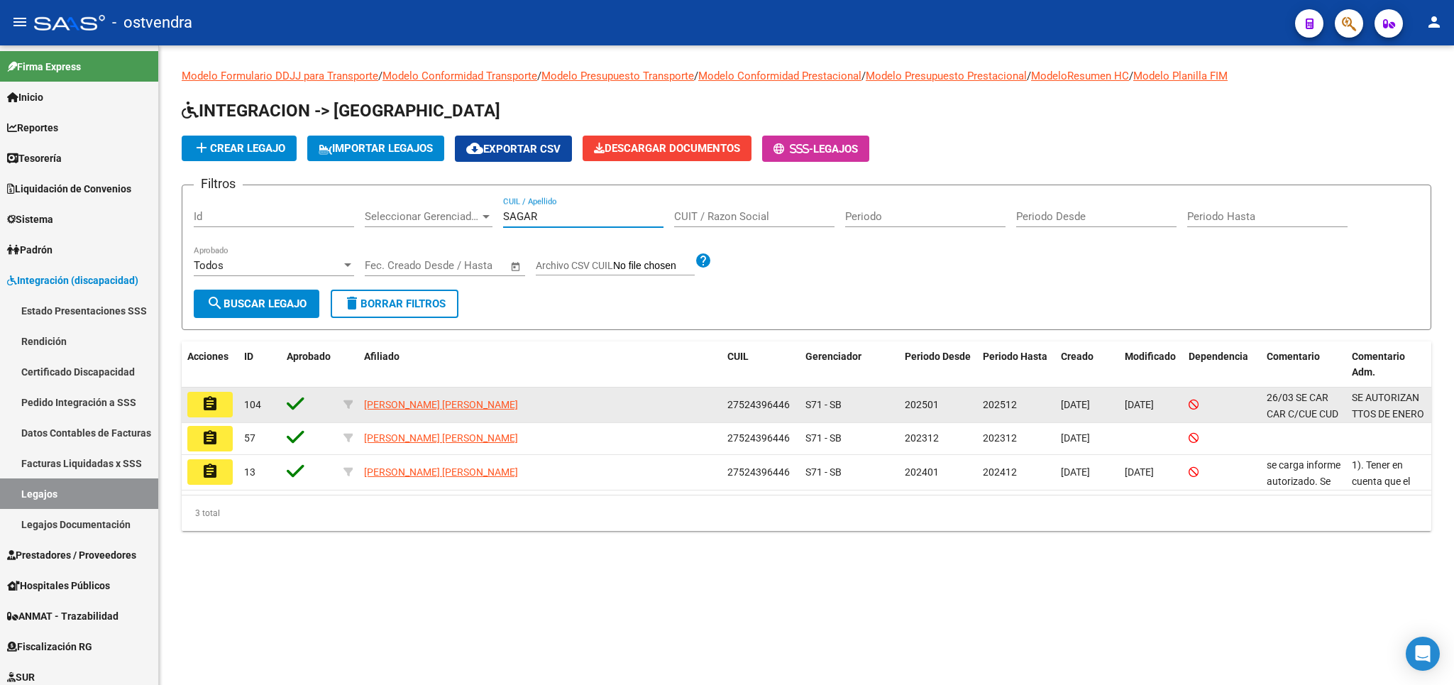
type input "SAGAR"
drag, startPoint x: 729, startPoint y: 406, endPoint x: 789, endPoint y: 408, distance: 59.6
click at [789, 408] on span "27524396446" at bounding box center [758, 404] width 62 height 11
copy span "27524396446"
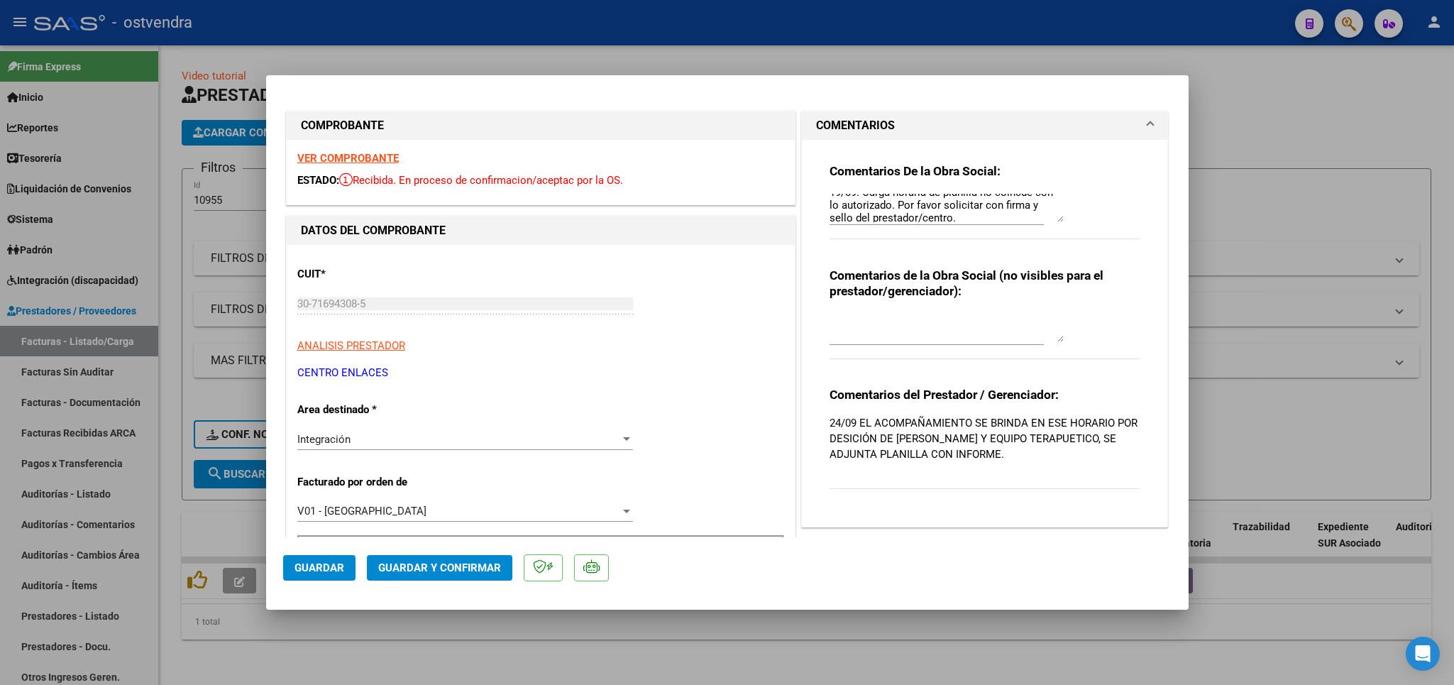
scroll to position [13, 0]
click at [979, 219] on textarea "19/09. Carga horaria de planilla no coincde con lo autorizado. Por favor solici…" at bounding box center [946, 208] width 234 height 28
click at [1377, 126] on div at bounding box center [727, 342] width 1454 height 685
type input "$ 0,00"
